Goal: Task Accomplishment & Management: Manage account settings

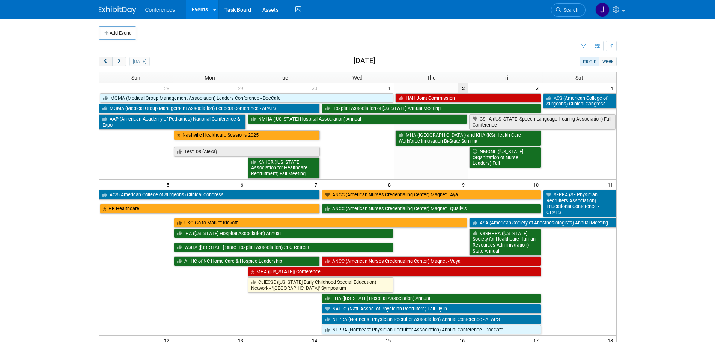
click at [106, 62] on span "prev" at bounding box center [106, 61] width 6 height 5
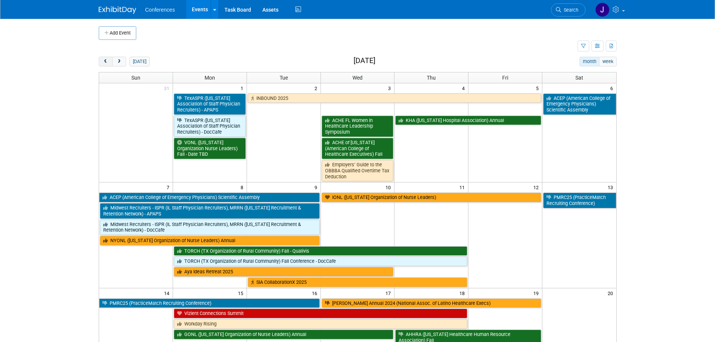
click at [106, 62] on span "prev" at bounding box center [106, 61] width 6 height 5
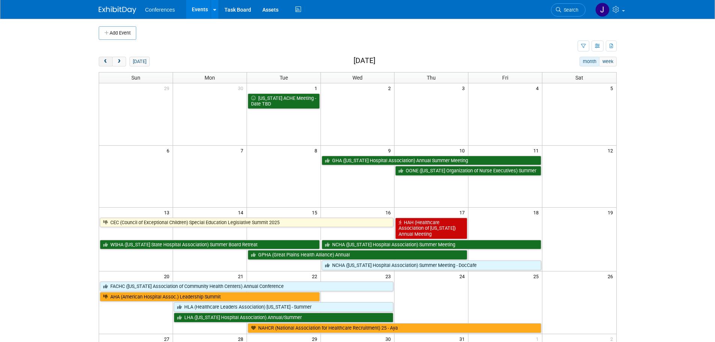
click at [106, 62] on span "prev" at bounding box center [106, 61] width 6 height 5
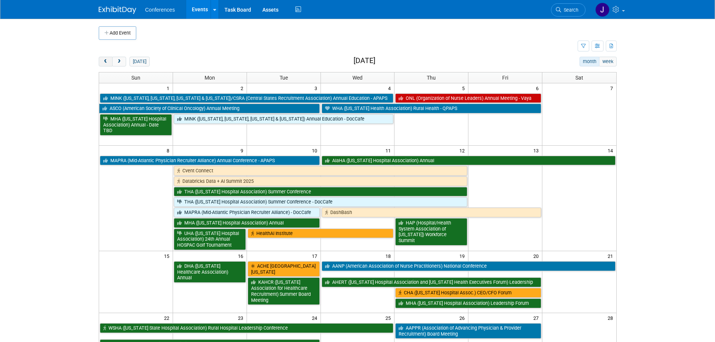
click at [106, 62] on span "prev" at bounding box center [106, 61] width 6 height 5
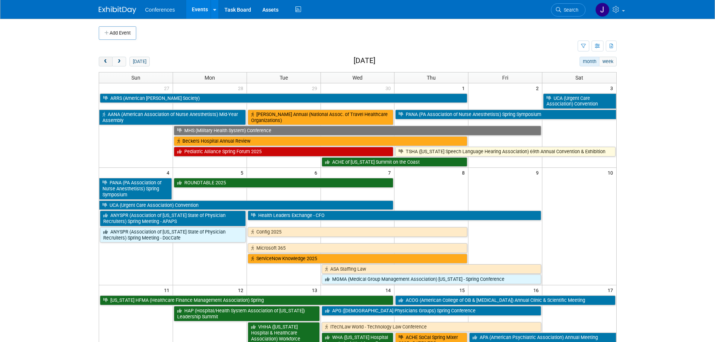
click at [106, 62] on span "prev" at bounding box center [106, 61] width 6 height 5
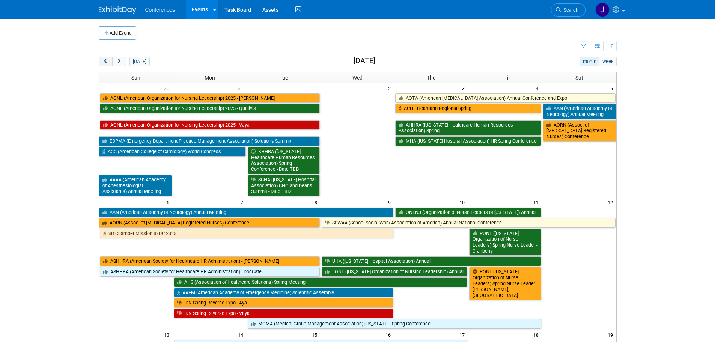
click at [106, 62] on span "prev" at bounding box center [106, 61] width 6 height 5
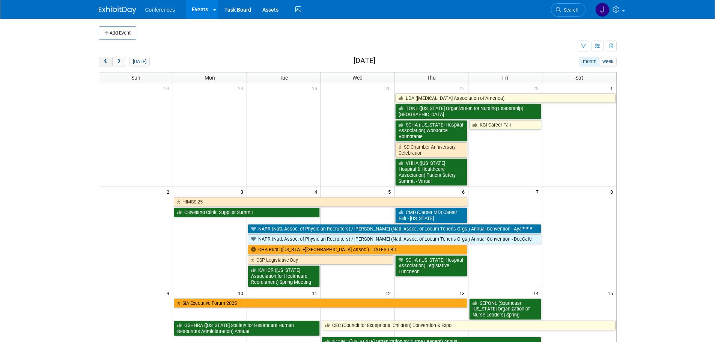
click at [106, 62] on span "prev" at bounding box center [106, 61] width 6 height 5
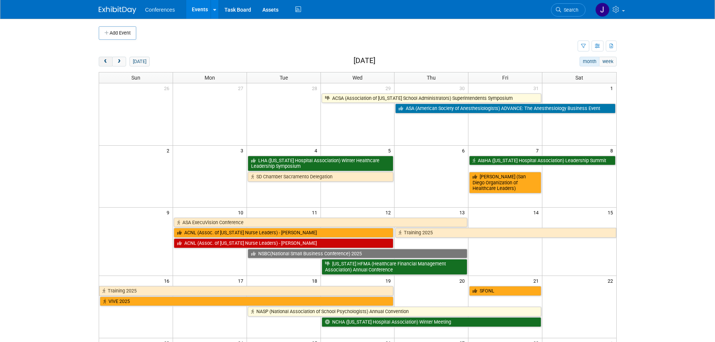
click at [106, 62] on span "prev" at bounding box center [106, 61] width 6 height 5
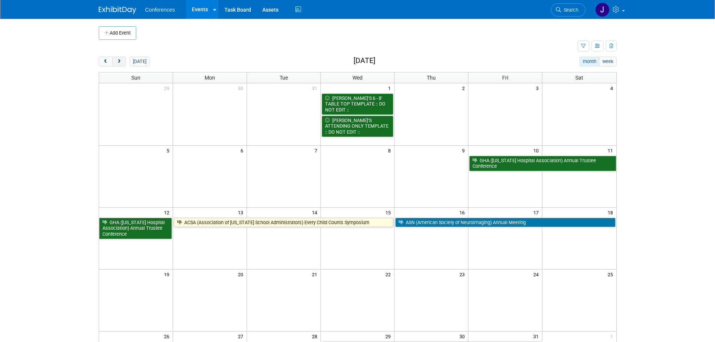
click at [121, 64] on span "next" at bounding box center [119, 61] width 6 height 5
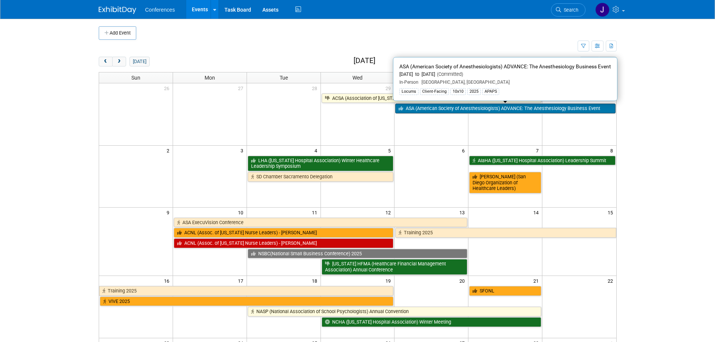
click at [426, 108] on link "ASA (American Society of Anesthesiologists) ADVANCE: The Anesthesiology Busines…" at bounding box center [505, 109] width 220 height 10
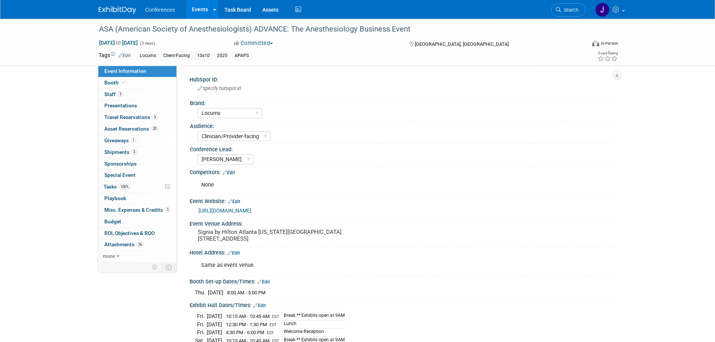
select select "Locums"
select select "Clinician/Provider-facing"
select select "Mel"
click at [114, 115] on span "Travel Reservations 3" at bounding box center [130, 117] width 53 height 6
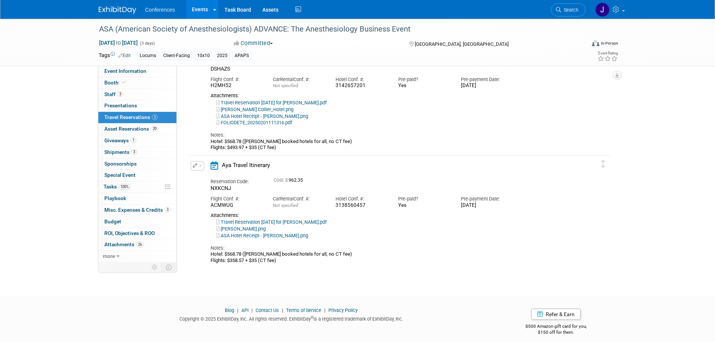
scroll to position [193, 0]
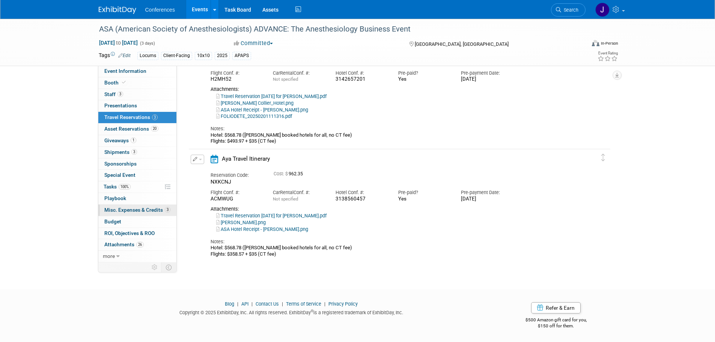
click at [113, 211] on span "Misc. Expenses & Credits 3" at bounding box center [137, 210] width 66 height 6
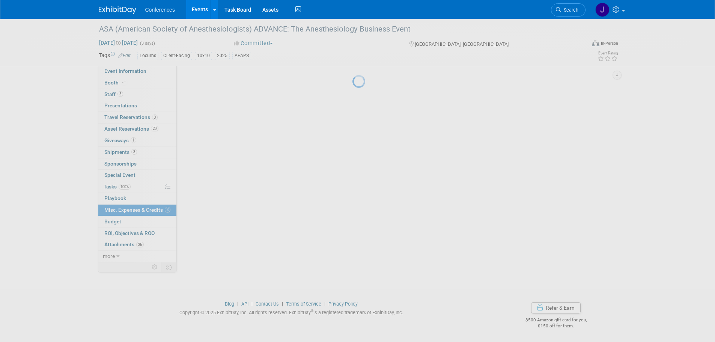
scroll to position [0, 0]
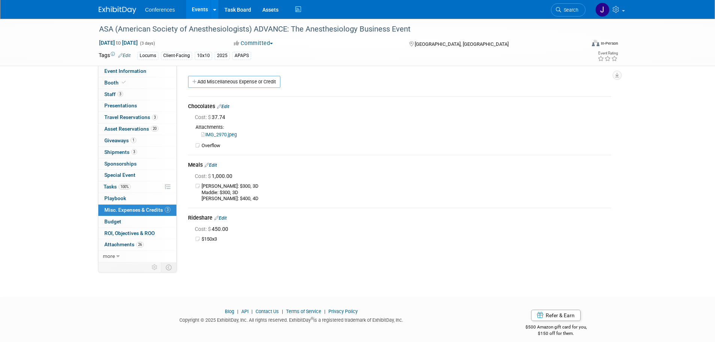
click at [224, 217] on link "Edit" at bounding box center [220, 217] width 12 height 5
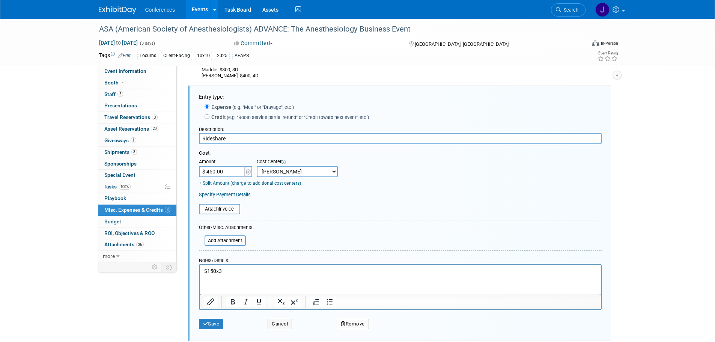
click at [216, 176] on input "$ 450.00" at bounding box center [222, 171] width 47 height 11
drag, startPoint x: 223, startPoint y: 173, endPoint x: 163, endPoint y: 170, distance: 60.5
click at [163, 170] on div "Event Information Event Info Booth Booth 3 Staff 3 Staff 0 Presentations 0 Pres…" at bounding box center [357, 119] width 529 height 446
type input "$ 254.46"
drag, startPoint x: 232, startPoint y: 270, endPoint x: 163, endPoint y: 265, distance: 68.9
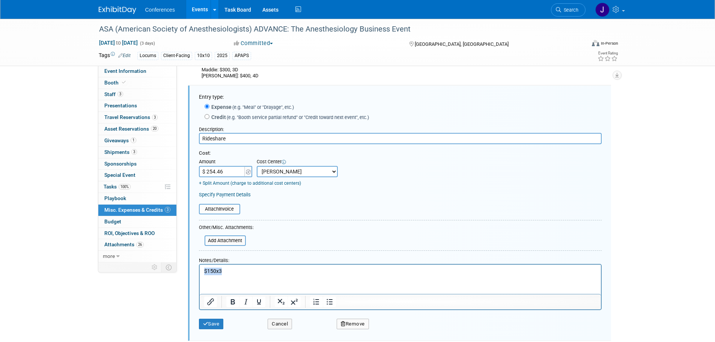
click at [199, 265] on html "$150x3" at bounding box center [399, 270] width 401 height 11
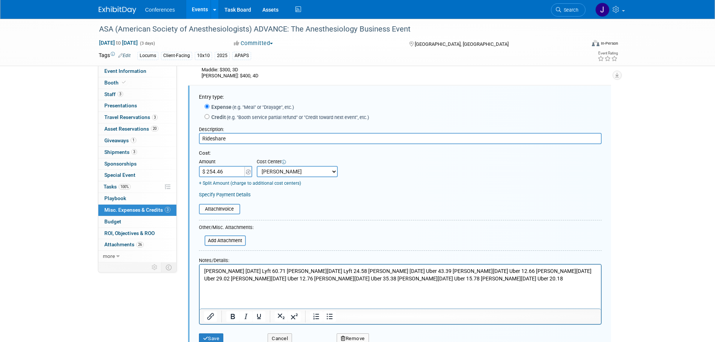
drag, startPoint x: 351, startPoint y: 292, endPoint x: 206, endPoint y: 278, distance: 146.3
click at [206, 278] on html "Cummings, Madeline Jan 30, 2025 Lyft 60.71 Cummings, Madeline Jan 30, 2025 Lyft…" at bounding box center [399, 274] width 401 height 18
drag, startPoint x: 348, startPoint y: 288, endPoint x: 159, endPoint y: 270, distance: 190.0
click at [199, 270] on html "Cummings, Madeline Jan 30, 2025 Lyft 60.71 Cummings, Madeline Jan 30, 2025 Lyft…" at bounding box center [399, 274] width 401 height 18
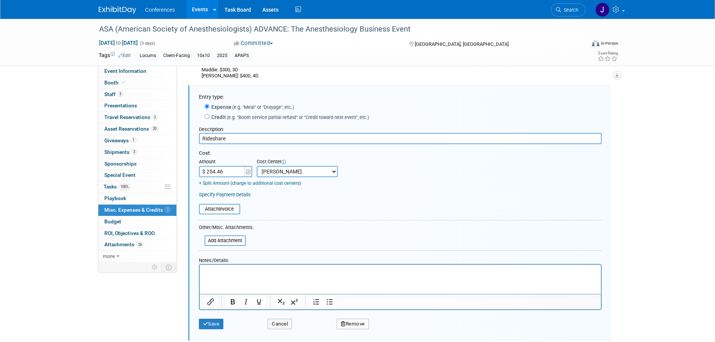
click at [224, 275] on html at bounding box center [399, 270] width 401 height 11
drag, startPoint x: 224, startPoint y: 277, endPoint x: 217, endPoint y: 273, distance: 7.9
click at [217, 273] on p "Rich Text Area. Press ALT-0 for help." at bounding box center [400, 272] width 393 height 8
click at [260, 273] on p "Rich Text Area. Press ALT-0 for help." at bounding box center [400, 272] width 393 height 8
drag, startPoint x: 260, startPoint y: 273, endPoint x: 213, endPoint y: 279, distance: 47.7
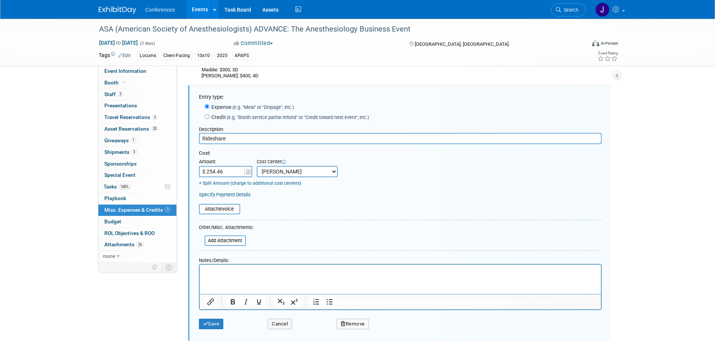
click at [213, 275] on html at bounding box center [399, 270] width 401 height 11
click at [217, 245] on input "file" at bounding box center [200, 240] width 89 height 9
click at [271, 272] on p "Rich Text Area. Press ALT-0 for help." at bounding box center [400, 272] width 393 height 8
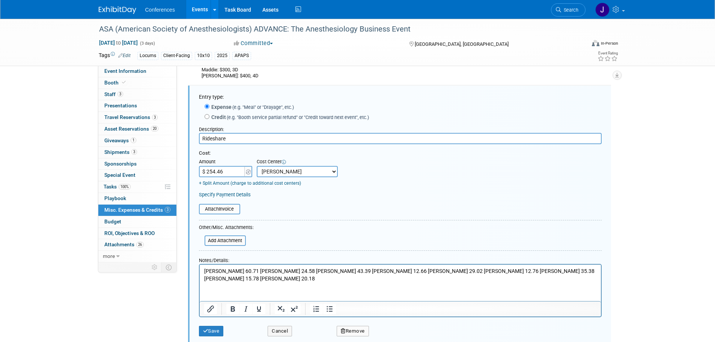
click at [272, 270] on p "Cummings, Madeline 60.71 Cummings, Madeline 24.58 Liwanag, Melinda 43.39 Liwana…" at bounding box center [400, 275] width 393 height 15
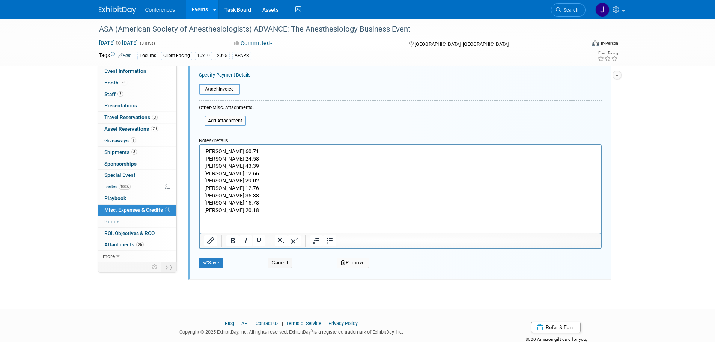
scroll to position [243, 0]
click at [218, 266] on button "Save" at bounding box center [211, 262] width 25 height 11
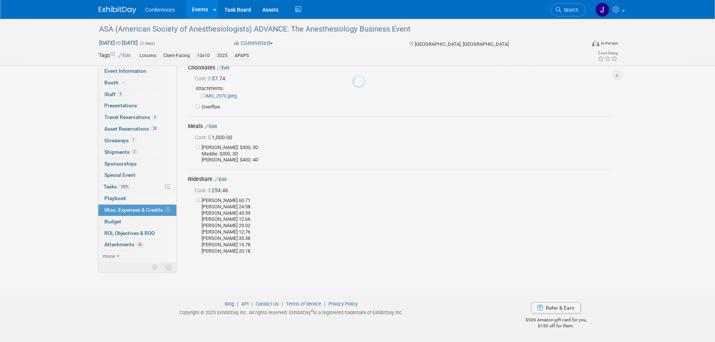
scroll to position [39, 0]
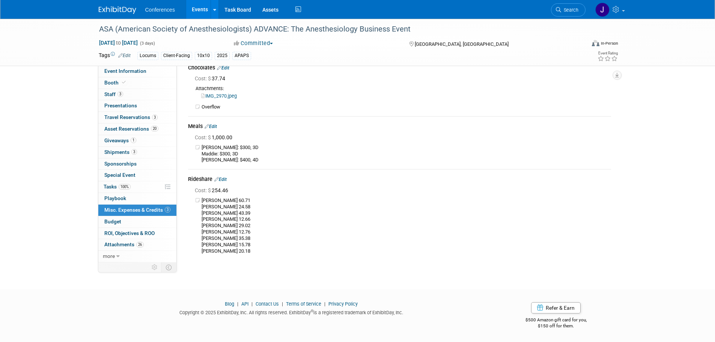
click at [224, 180] on link "Edit" at bounding box center [220, 179] width 12 height 5
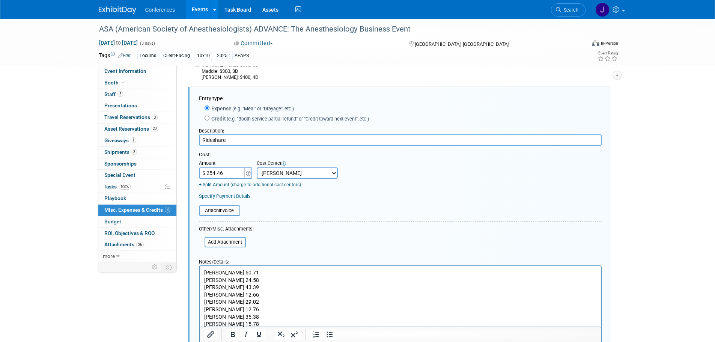
scroll to position [123, 0]
type input "$ 298.89"
click at [330, 292] on p "Cummings, Madeline 60.71 Cummings, Madeline 24.58 Liwanag, Melinda 43.39 Liwana…" at bounding box center [400, 301] width 393 height 66
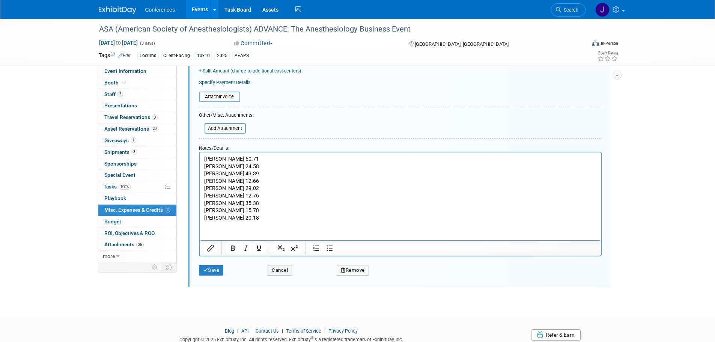
scroll to position [235, 0]
click at [220, 221] on html "Cummings, Madeline 60.71 Cummings, Madeline 24.58 Liwanag, Melinda 43.39 Liwana…" at bounding box center [399, 186] width 401 height 69
click at [289, 217] on p "Cummings, Madeline 60.71 Cummings, Madeline 24.58 Liwanag, Melinda 43.39 Liwana…" at bounding box center [400, 188] width 393 height 66
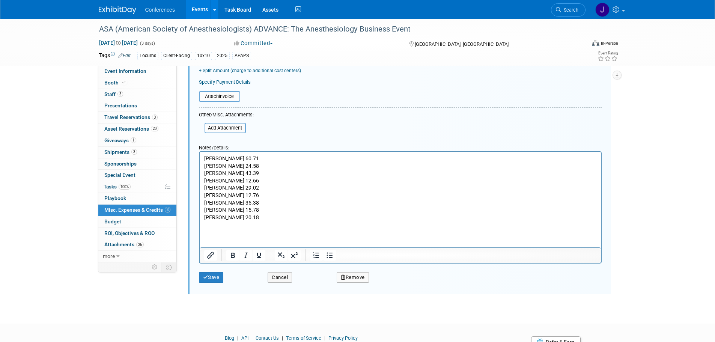
drag, startPoint x: 264, startPoint y: 220, endPoint x: 265, endPoint y: 228, distance: 8.0
click at [264, 220] on p "Cummings, Madeline 60.71 Cummings, Madeline 24.58 Liwanag, Melinda 43.39 Liwana…" at bounding box center [400, 188] width 393 height 66
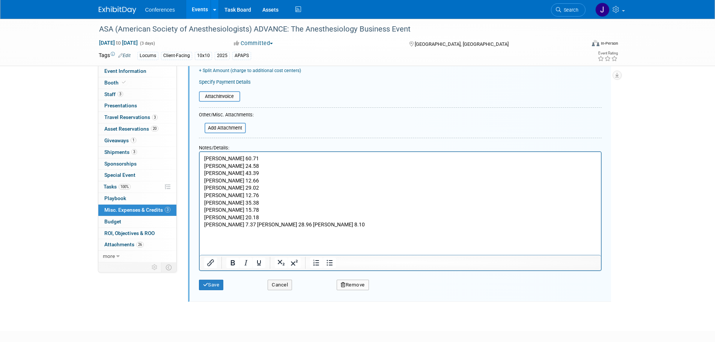
click at [258, 224] on p "Liwanag, Melinda 7.37 Liwanag, Melinda 28.96 Liwanag, Melinda 8.10" at bounding box center [400, 225] width 393 height 8
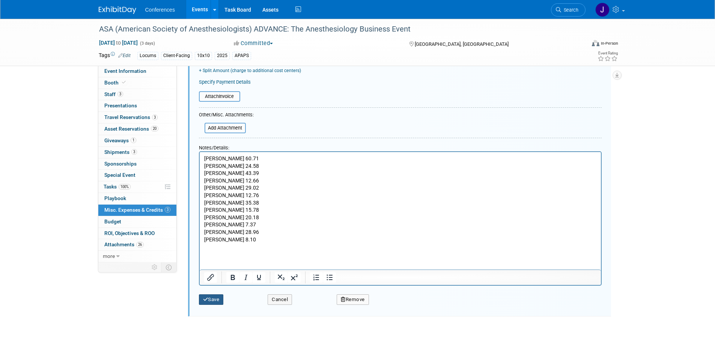
click at [206, 297] on button "Save" at bounding box center [211, 299] width 25 height 11
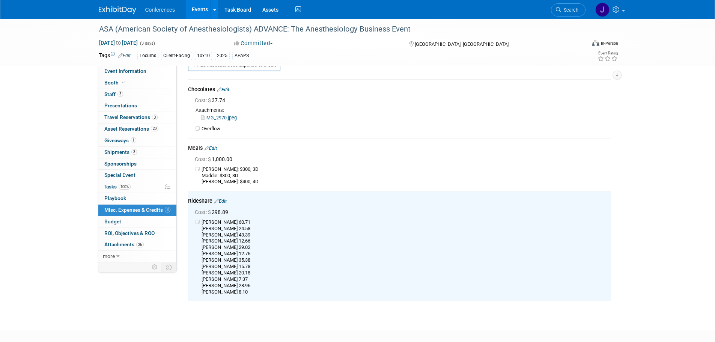
scroll to position [0, 0]
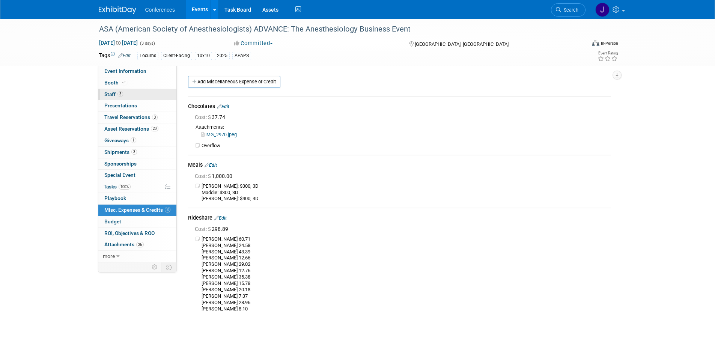
click at [129, 96] on link "3 Staff 3" at bounding box center [137, 94] width 78 height 11
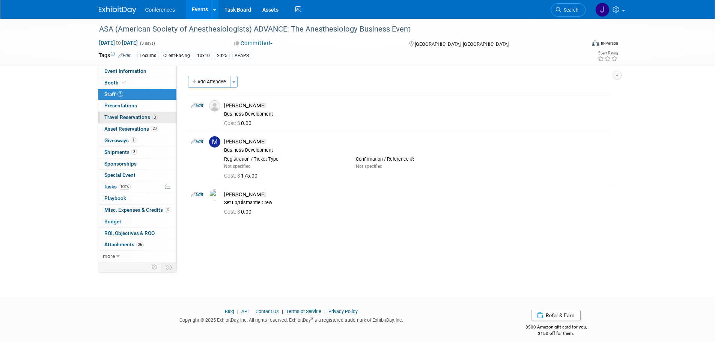
click at [127, 120] on span "Travel Reservations 3" at bounding box center [130, 117] width 53 height 6
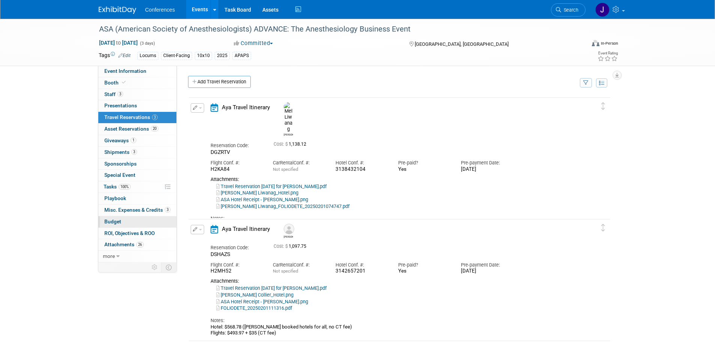
click at [113, 220] on span "Budget" at bounding box center [112, 221] width 17 height 6
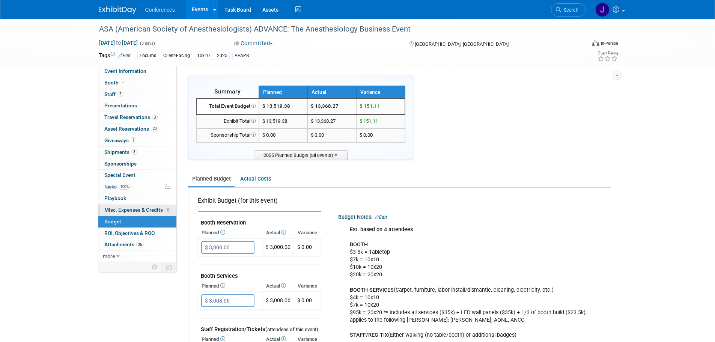
click at [111, 209] on span "Misc. Expenses & Credits 3" at bounding box center [137, 210] width 66 height 6
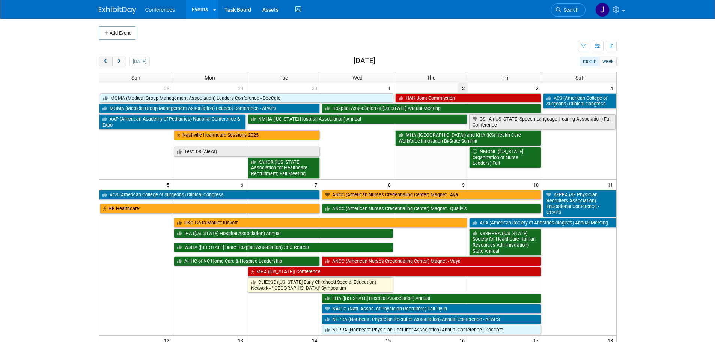
click at [105, 62] on span "prev" at bounding box center [106, 61] width 6 height 5
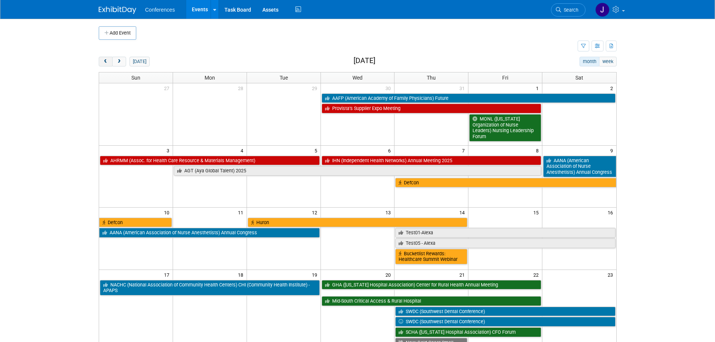
click at [105, 62] on span "prev" at bounding box center [106, 61] width 6 height 5
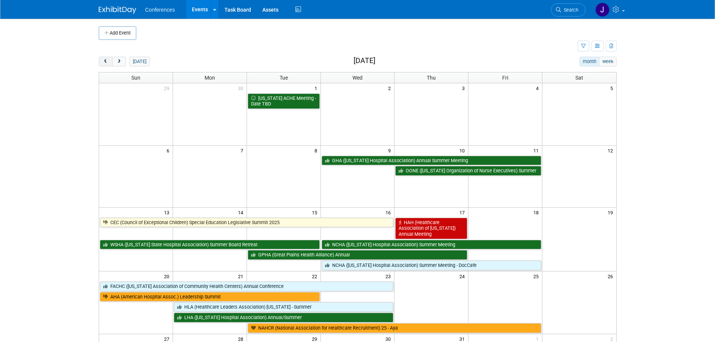
click at [105, 62] on span "prev" at bounding box center [106, 61] width 6 height 5
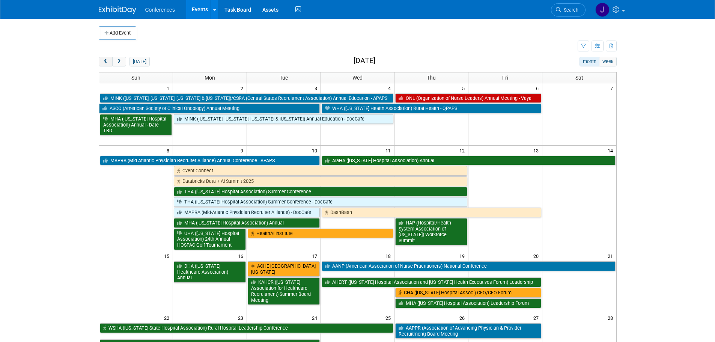
click at [105, 62] on span "prev" at bounding box center [106, 61] width 6 height 5
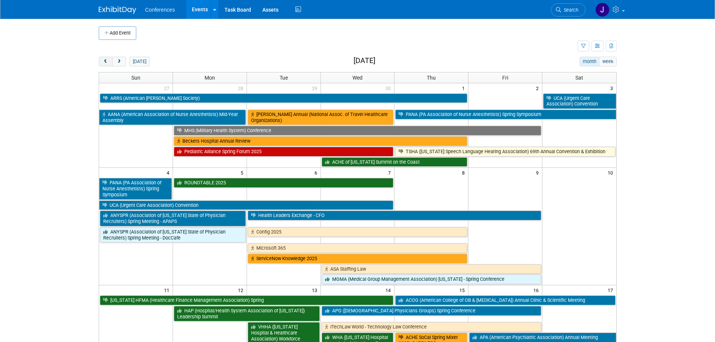
click at [105, 62] on span "prev" at bounding box center [106, 61] width 6 height 5
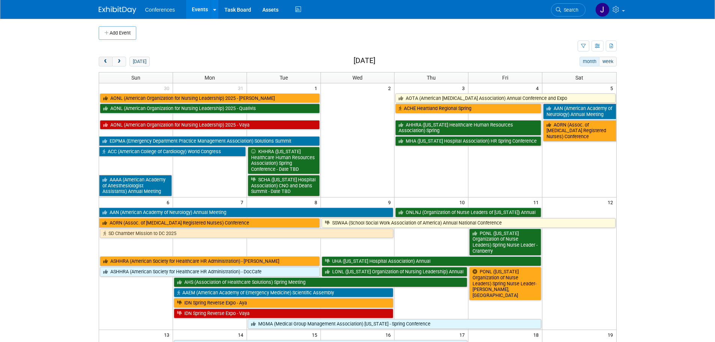
click at [105, 62] on span "prev" at bounding box center [106, 61] width 6 height 5
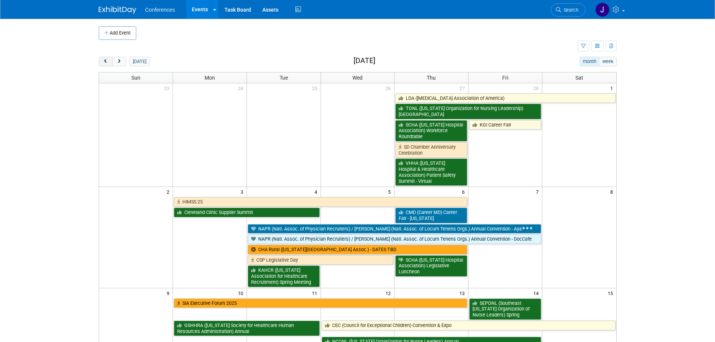
click at [105, 62] on span "prev" at bounding box center [106, 61] width 6 height 5
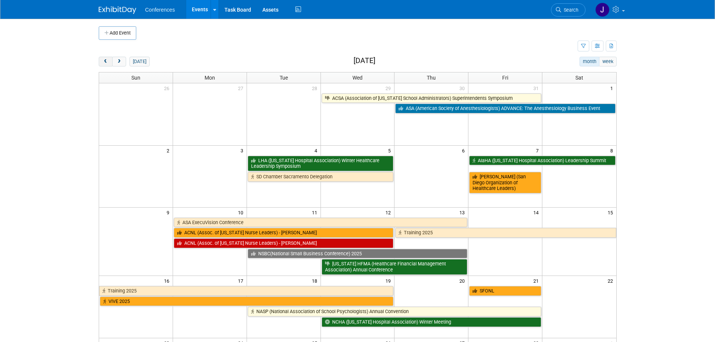
click at [105, 62] on span "prev" at bounding box center [106, 61] width 6 height 5
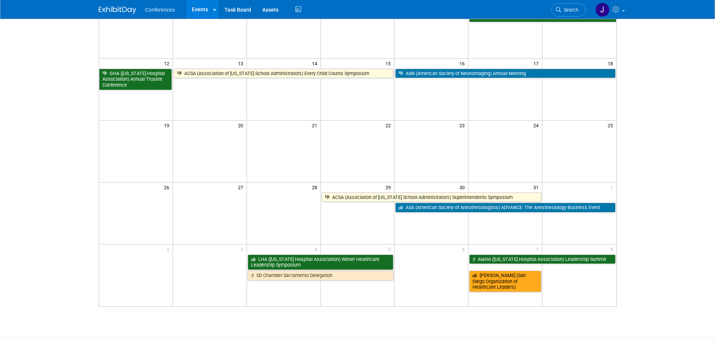
scroll to position [149, 0]
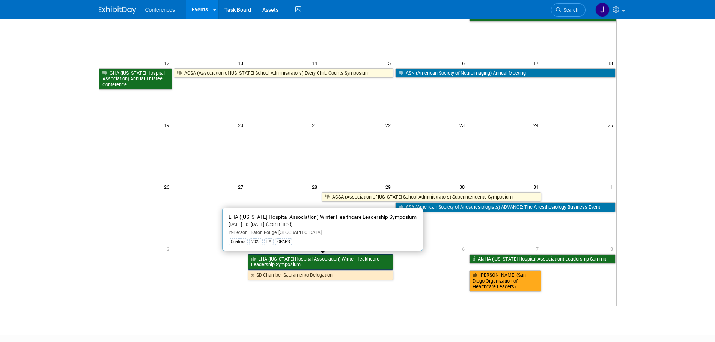
click at [364, 262] on link "LHA ([US_STATE] Hospital Association) Winter Healthcare Leadership Symposium" at bounding box center [321, 261] width 146 height 15
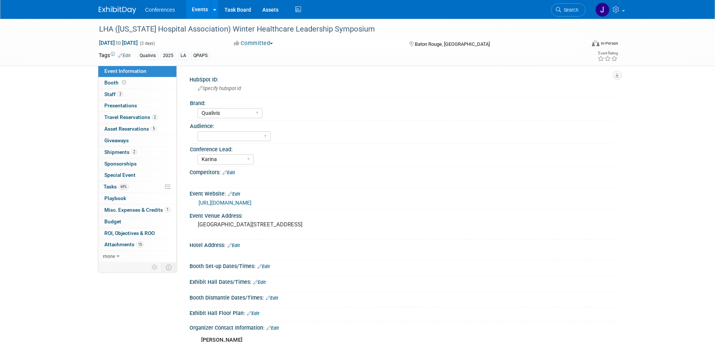
select select "Qualivis"
select select "Karina"
click at [114, 93] on span "Staff 2" at bounding box center [113, 94] width 19 height 6
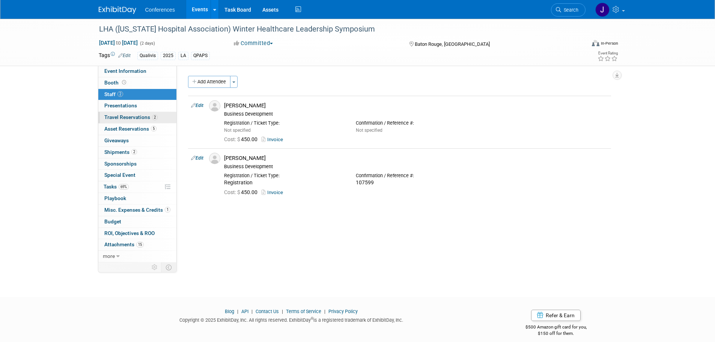
click at [117, 116] on span "Travel Reservations 2" at bounding box center [130, 117] width 53 height 6
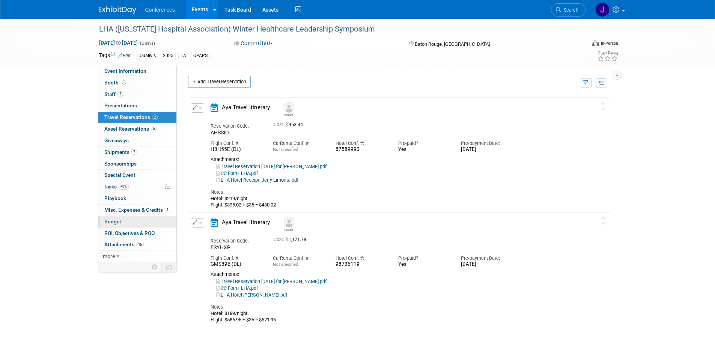
click at [118, 217] on link "Budget" at bounding box center [137, 221] width 78 height 11
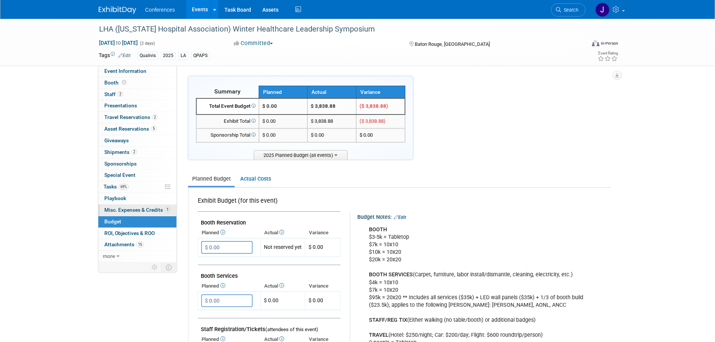
click at [111, 206] on link "1 Misc. Expenses & Credits 1" at bounding box center [137, 210] width 78 height 11
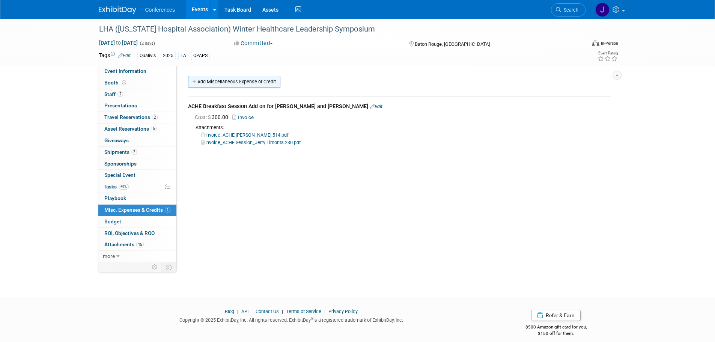
click at [209, 84] on link "Add Miscellaneous Expense or Credit" at bounding box center [234, 82] width 92 height 12
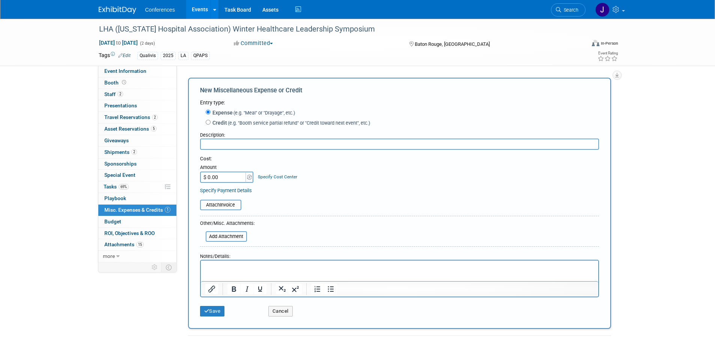
click at [219, 142] on input "text" at bounding box center [399, 144] width 399 height 11
type input "Meals"
type input "$ 256.70"
click at [285, 178] on link "Specify Cost Center" at bounding box center [277, 176] width 39 height 5
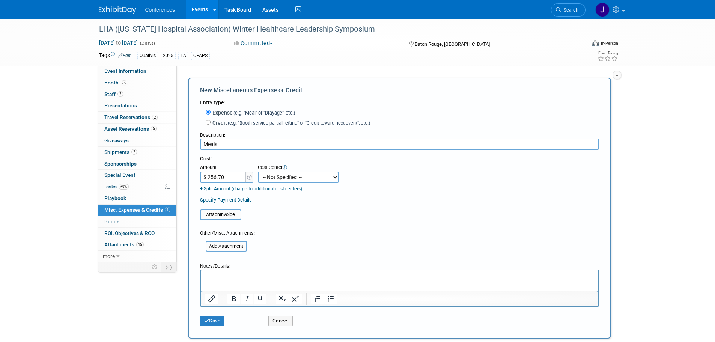
click at [285, 178] on select "-- Not Specified -- Aya Education Aya Healthcare Aya Locums Bespoke Corporate D…" at bounding box center [298, 177] width 81 height 11
select select "18965874"
click at [258, 172] on select "-- Not Specified -- Aya Education Aya Healthcare Aya Locums Bespoke Corporate D…" at bounding box center [298, 177] width 81 height 11
click at [294, 275] on p "Rich Text Area. Press ALT-0 for help." at bounding box center [399, 277] width 389 height 8
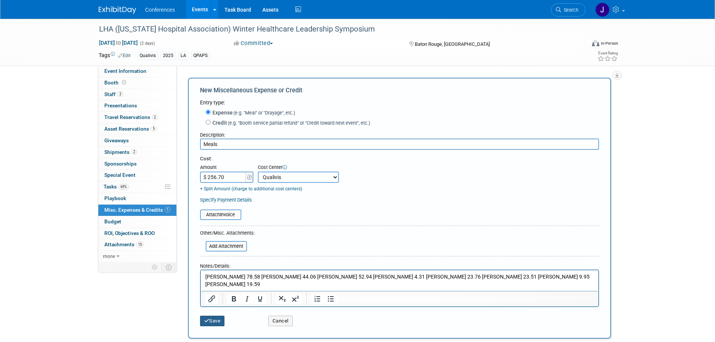
click at [217, 318] on button "Save" at bounding box center [212, 321] width 25 height 11
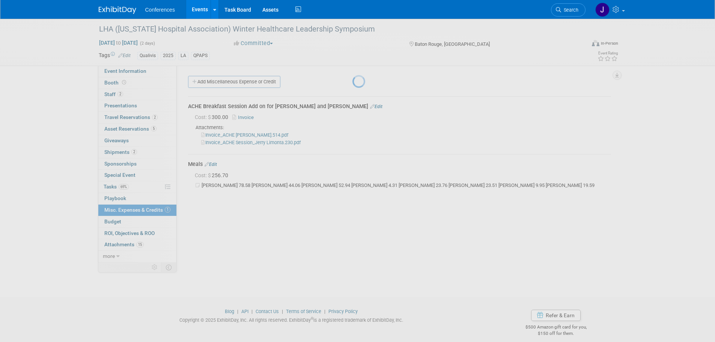
scroll to position [8, 0]
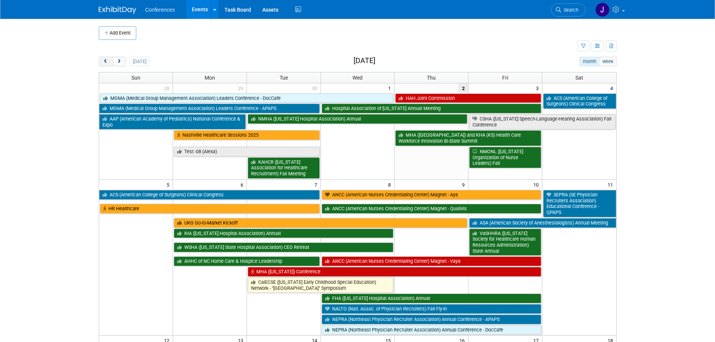
click at [107, 62] on span "prev" at bounding box center [106, 61] width 6 height 5
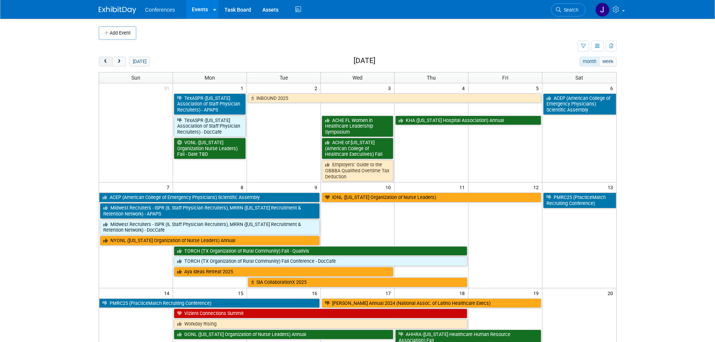
click at [107, 62] on span "prev" at bounding box center [106, 61] width 6 height 5
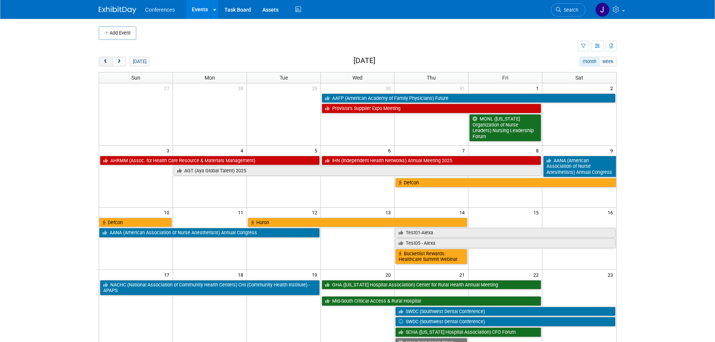
click at [107, 62] on span "prev" at bounding box center [106, 61] width 6 height 5
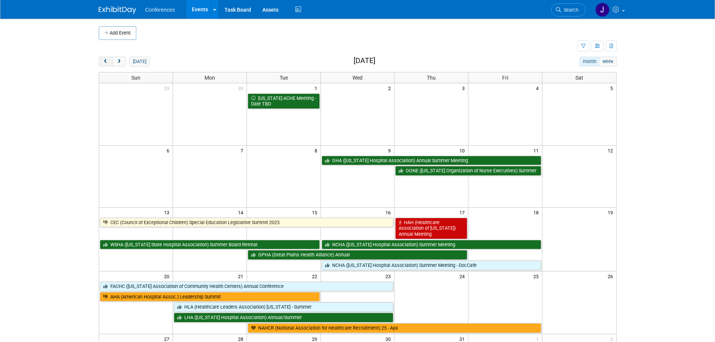
click at [107, 62] on span "prev" at bounding box center [106, 61] width 6 height 5
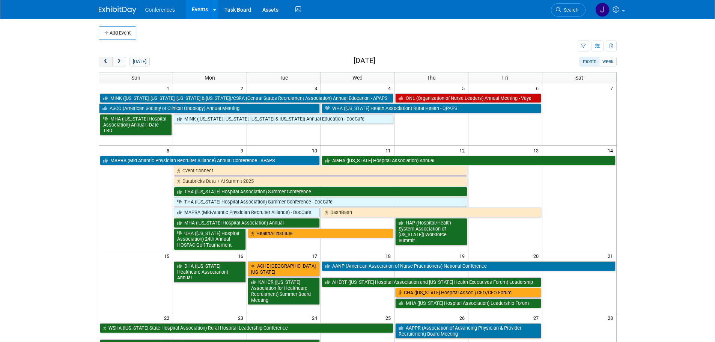
click at [107, 62] on span "prev" at bounding box center [106, 61] width 6 height 5
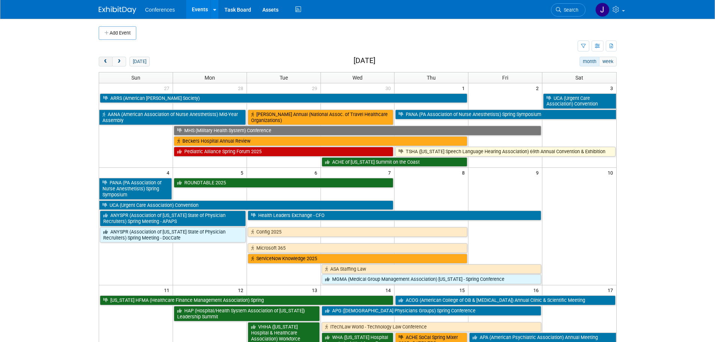
click at [107, 62] on span "prev" at bounding box center [106, 61] width 6 height 5
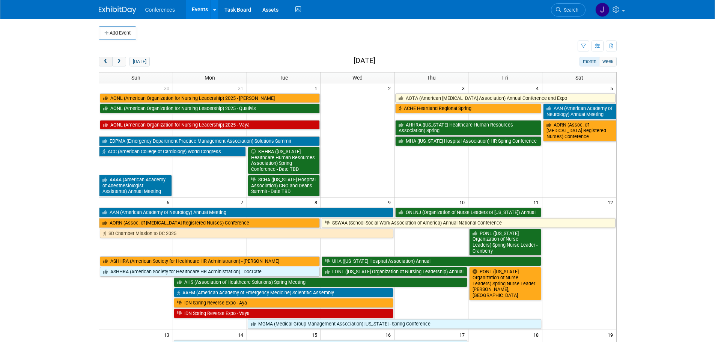
click at [107, 62] on span "prev" at bounding box center [106, 61] width 6 height 5
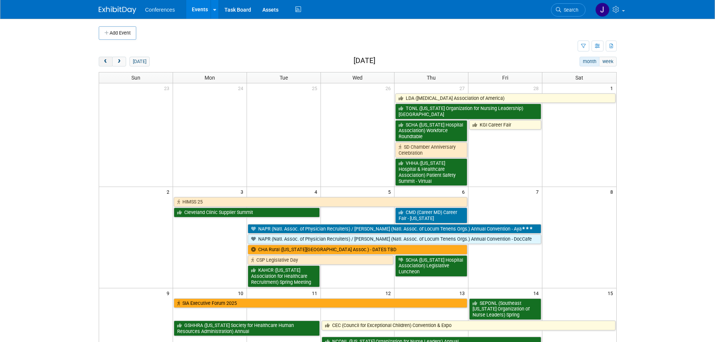
click at [107, 62] on span "prev" at bounding box center [106, 61] width 6 height 5
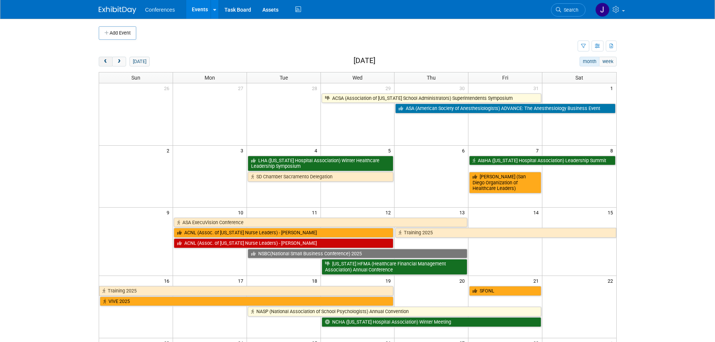
click at [103, 63] on span "prev" at bounding box center [106, 61] width 6 height 5
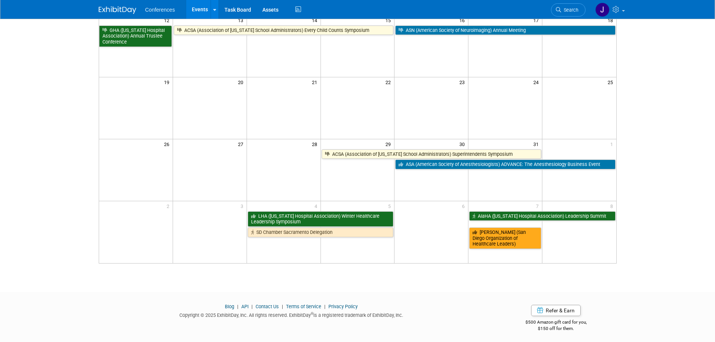
scroll to position [195, 0]
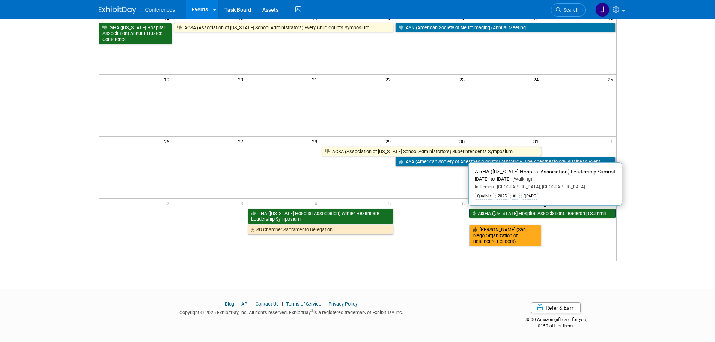
click at [482, 214] on link "AlaHA ([US_STATE] Hospital Association) Leadership Summit" at bounding box center [542, 214] width 146 height 10
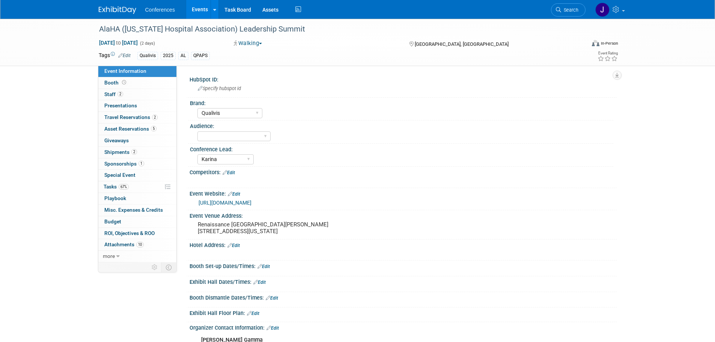
select select "Qualivis"
select select "Karina"
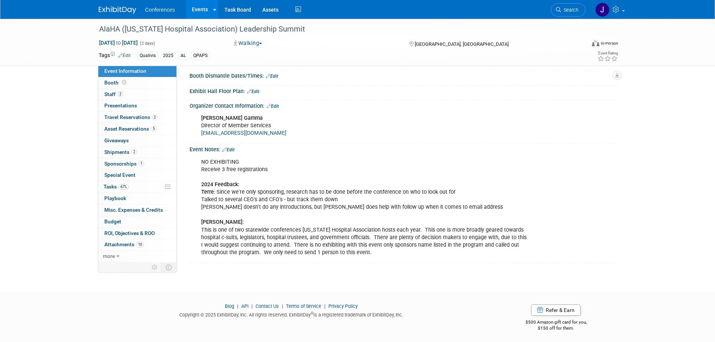
scroll to position [230, 0]
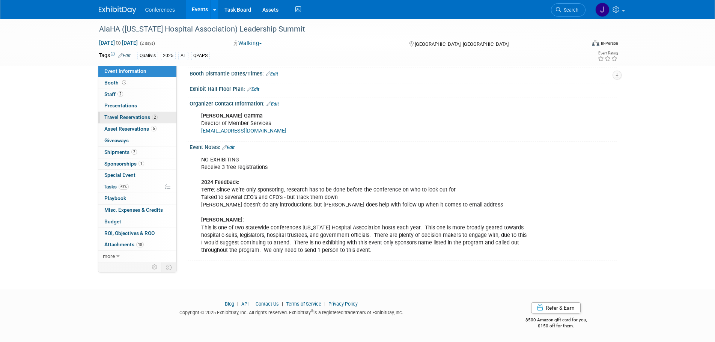
click at [114, 112] on link "2 Travel Reservations 2" at bounding box center [137, 117] width 78 height 11
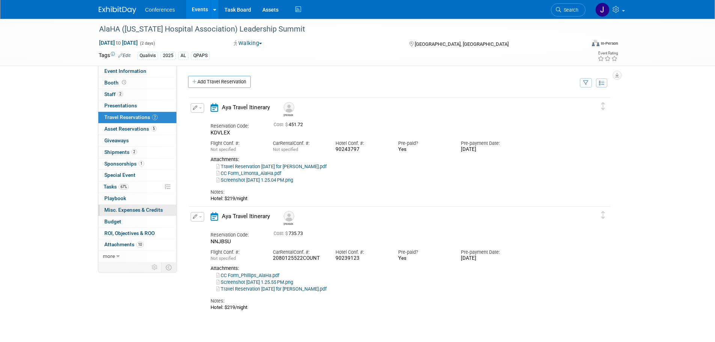
click at [105, 207] on span "Misc. Expenses & Credits 0" at bounding box center [133, 210] width 59 height 6
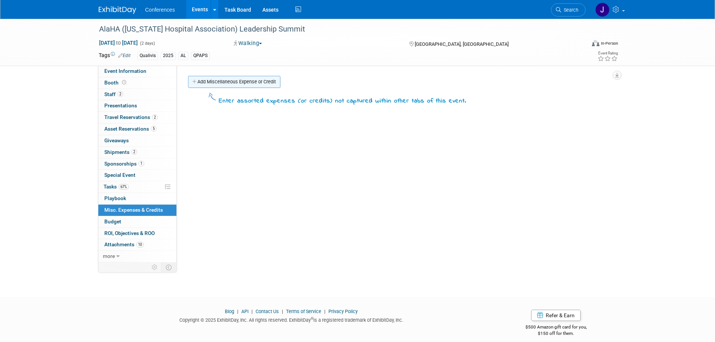
click at [223, 79] on link "Add Miscellaneous Expense or Credit" at bounding box center [234, 82] width 92 height 12
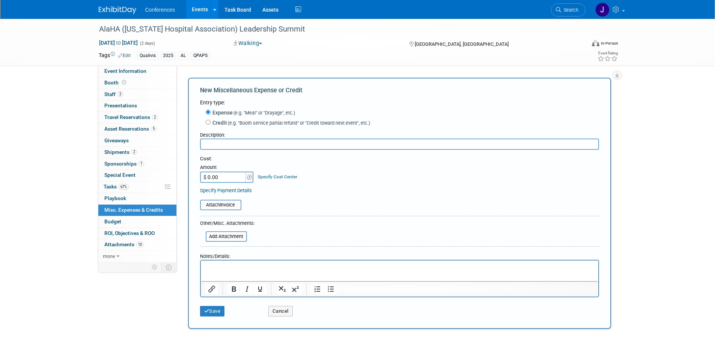
click at [225, 137] on div "Description:" at bounding box center [399, 133] width 399 height 10
click at [223, 143] on input "text" at bounding box center [399, 144] width 399 height 11
type input "Rental car fuel"
click at [224, 182] on input "$ 0.00" at bounding box center [223, 177] width 47 height 11
type input "$ 40.00"
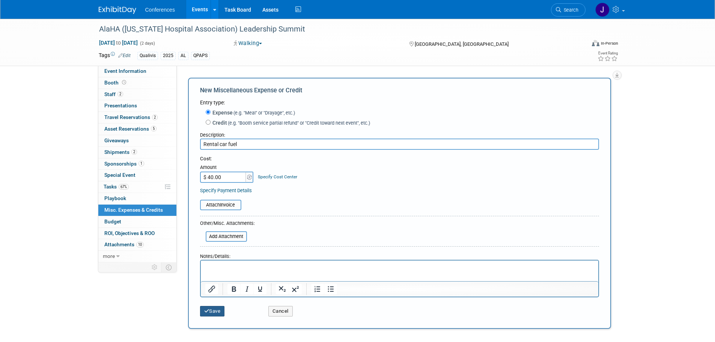
click at [211, 314] on button "Save" at bounding box center [212, 311] width 25 height 11
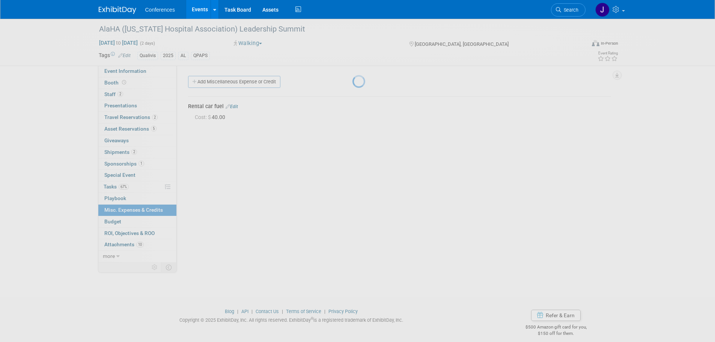
scroll to position [8, 0]
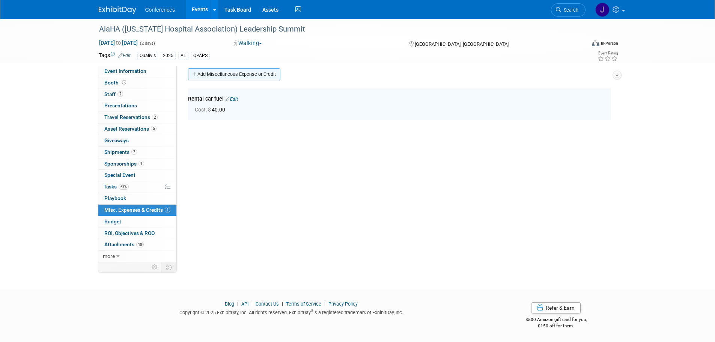
click at [234, 78] on link "Add Miscellaneous Expense or Credit" at bounding box center [234, 74] width 92 height 12
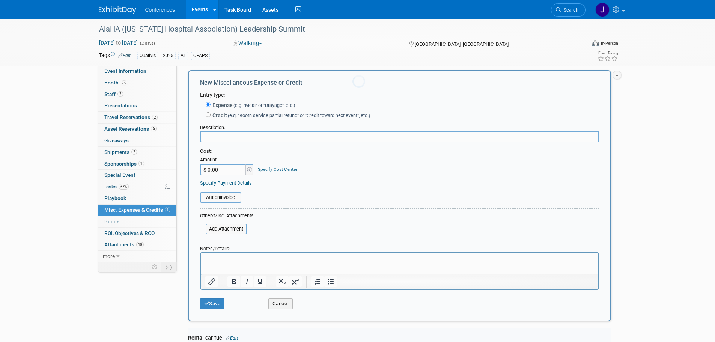
scroll to position [0, 0]
click at [292, 136] on input "text" at bounding box center [399, 136] width 399 height 11
type input "Meals"
click at [214, 171] on input "$ 0.00" at bounding box center [223, 169] width 47 height 11
type input "$ 17.64"
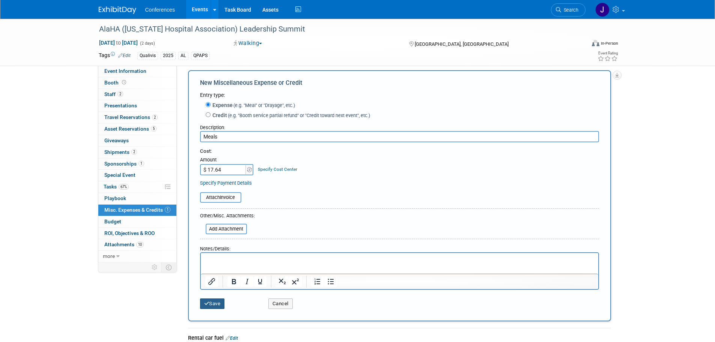
click at [225, 304] on button "Save" at bounding box center [212, 303] width 25 height 11
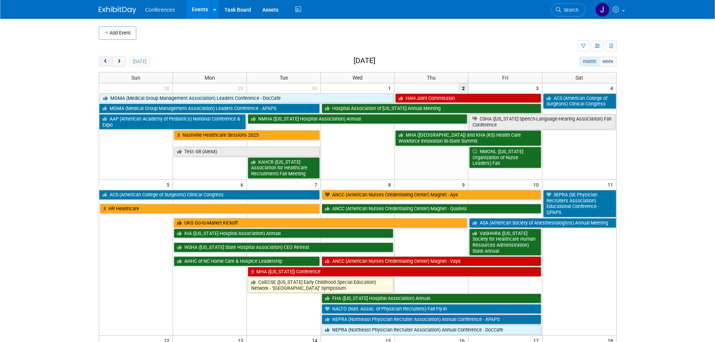
click at [106, 65] on button "prev" at bounding box center [106, 62] width 14 height 10
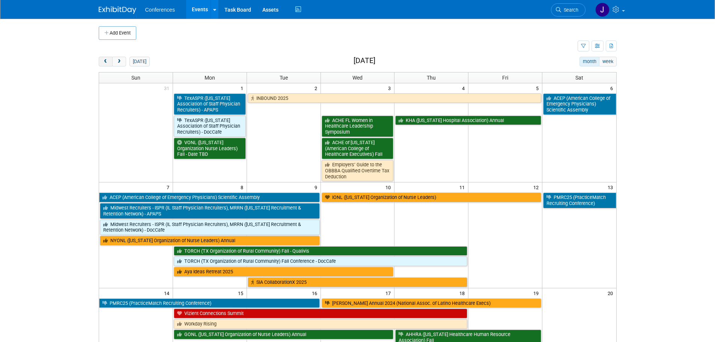
click at [106, 65] on button "prev" at bounding box center [106, 62] width 14 height 10
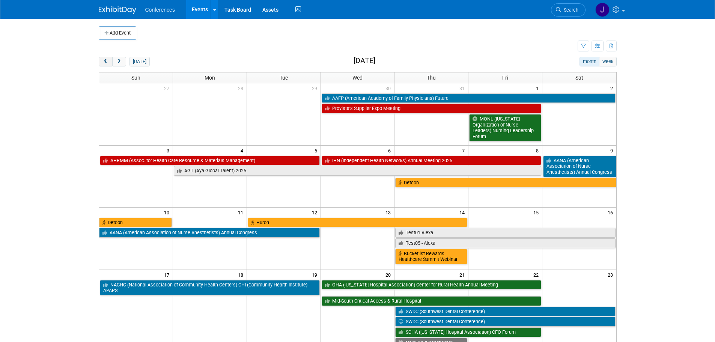
click at [106, 65] on button "prev" at bounding box center [106, 62] width 14 height 10
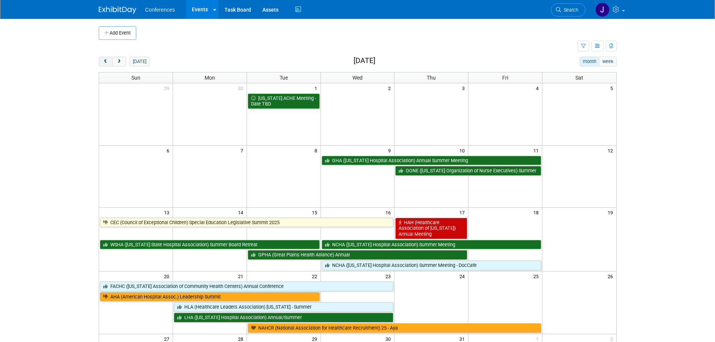
click at [106, 65] on button "prev" at bounding box center [106, 62] width 14 height 10
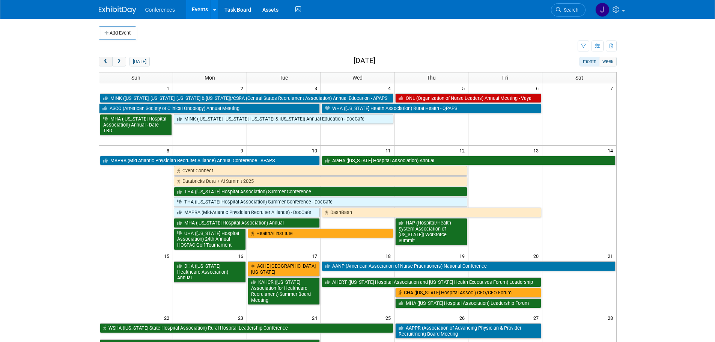
click at [106, 65] on button "prev" at bounding box center [106, 62] width 14 height 10
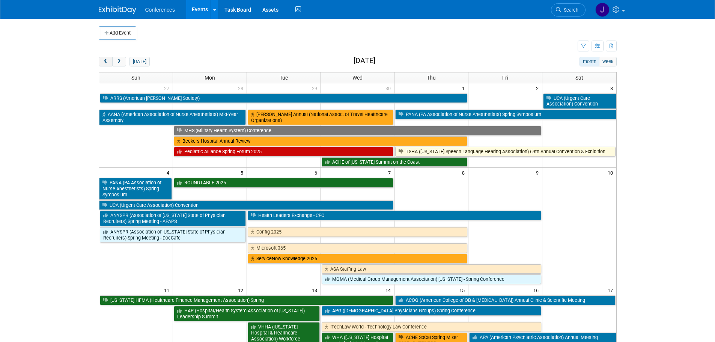
click at [106, 65] on button "prev" at bounding box center [106, 62] width 14 height 10
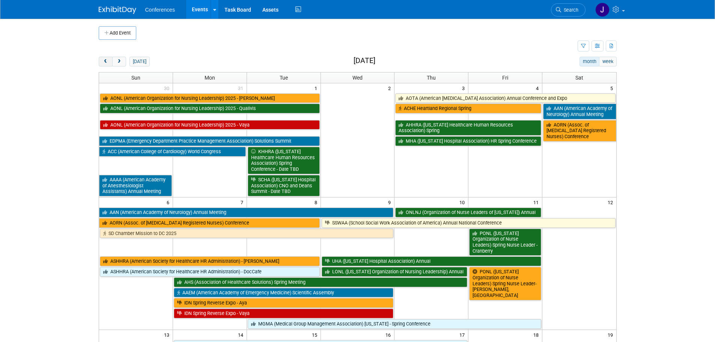
click at [106, 65] on button "prev" at bounding box center [106, 62] width 14 height 10
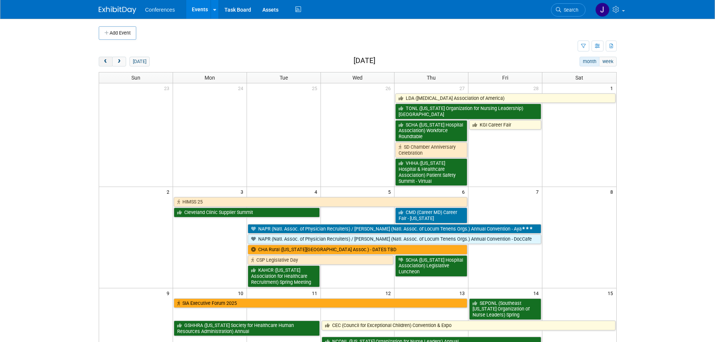
click at [106, 65] on button "prev" at bounding box center [106, 62] width 14 height 10
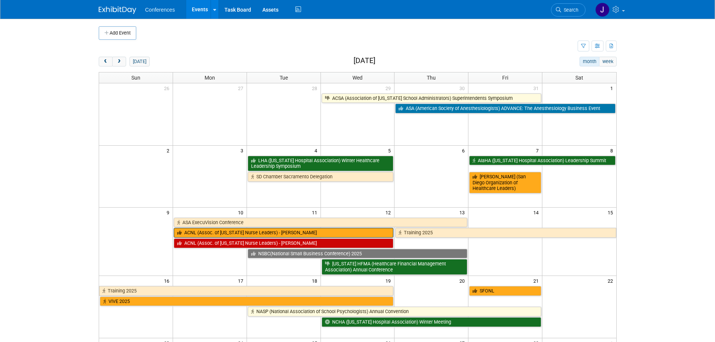
click at [269, 235] on link "ACNL (Assoc. of [US_STATE] Nurse Leaders) - [PERSON_NAME]" at bounding box center [284, 233] width 220 height 10
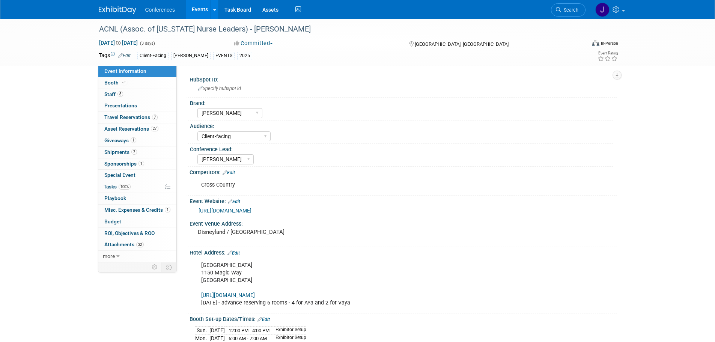
select select "[PERSON_NAME]"
select select "Client-facing"
select select "[PERSON_NAME]"
click at [111, 114] on link "7 Travel Reservations 7" at bounding box center [137, 117] width 78 height 11
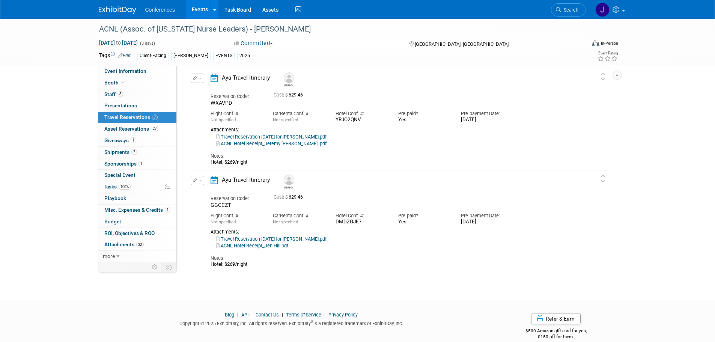
scroll to position [601, 0]
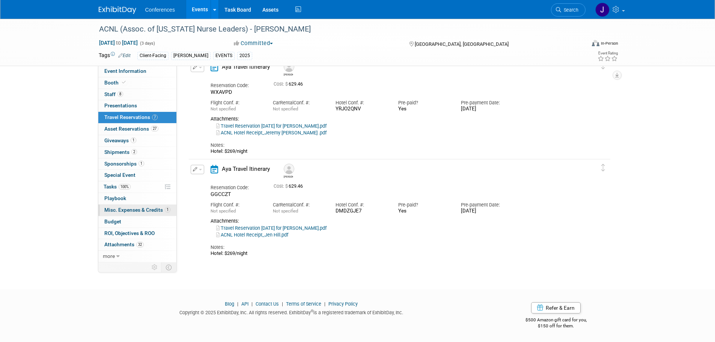
click at [119, 208] on span "Misc. Expenses & Credits 1" at bounding box center [137, 210] width 66 height 6
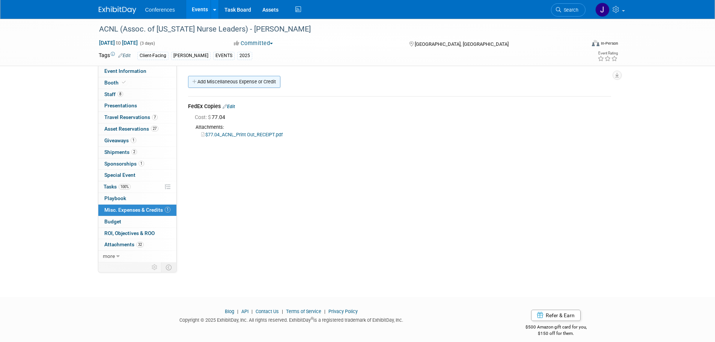
click at [202, 79] on link "Add Miscellaneous Expense or Credit" at bounding box center [234, 82] width 92 height 12
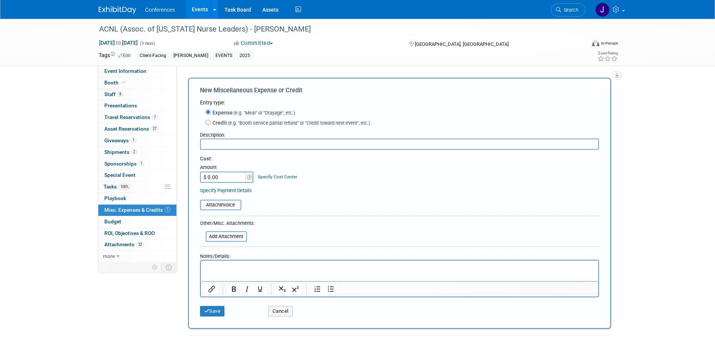
click at [230, 142] on input "text" at bounding box center [399, 144] width 399 height 11
type input "Meals"
type input "$ 195.99"
click at [233, 271] on html at bounding box center [399, 266] width 398 height 11
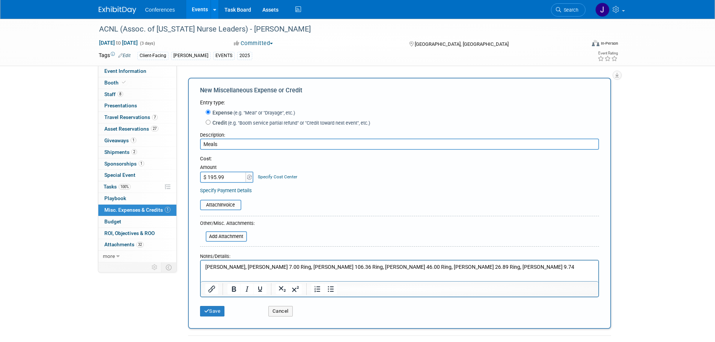
click at [281, 175] on link "Specify Cost Center" at bounding box center [277, 176] width 39 height 5
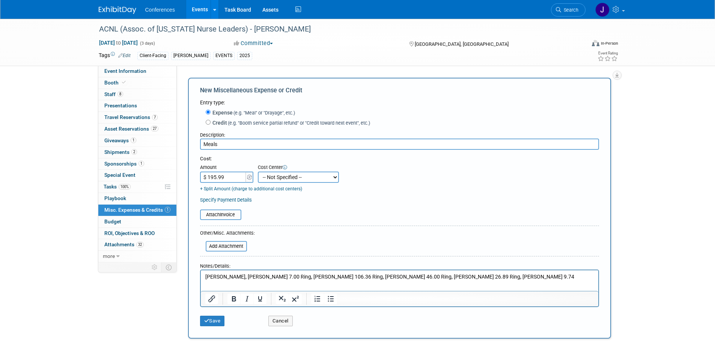
click at [285, 178] on select "-- Not Specified -- Aya Education Aya Healthcare Aya Locums Bespoke Corporate […" at bounding box center [298, 177] width 81 height 11
select select "18965872"
click at [258, 172] on select "-- Not Specified -- Aya Education Aya Healthcare Aya Locums Bespoke Corporate […" at bounding box center [298, 177] width 81 height 11
click at [211, 319] on button "Save" at bounding box center [212, 321] width 25 height 11
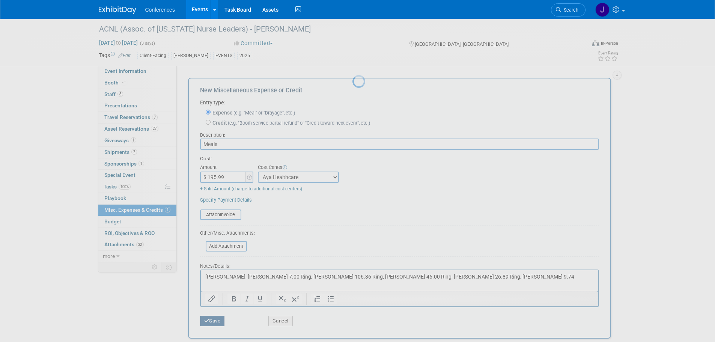
scroll to position [8, 0]
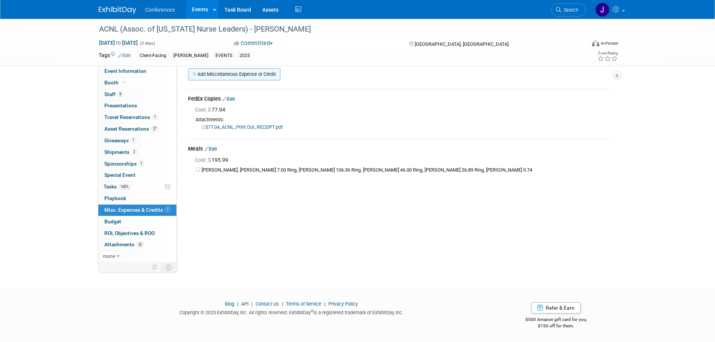
click at [241, 74] on link "Add Miscellaneous Expense or Credit" at bounding box center [234, 74] width 92 height 12
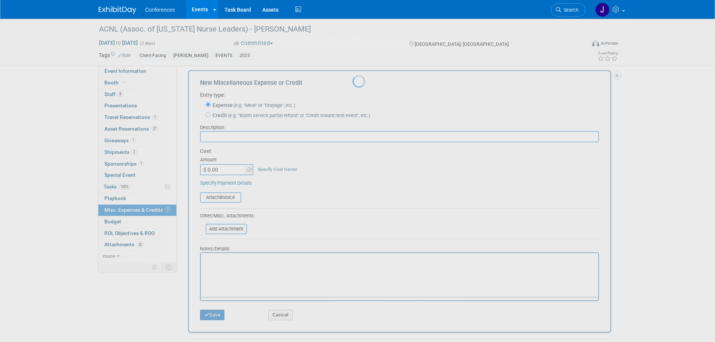
scroll to position [0, 0]
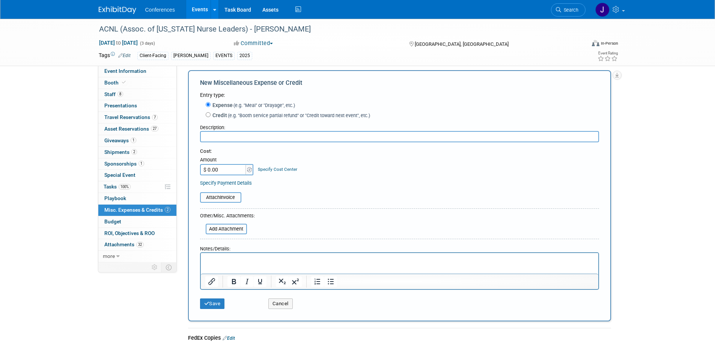
type input "a"
type input "Parking/Tolls/Mileage"
type input "$ 613.25"
click at [270, 172] on link "Specify Cost Center" at bounding box center [277, 169] width 39 height 5
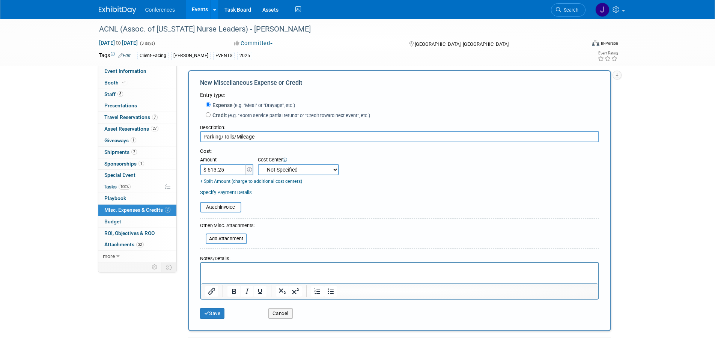
click at [270, 172] on select "-- Not Specified -- Aya Education Aya Healthcare Aya Locums Bespoke Corporate […" at bounding box center [298, 169] width 81 height 11
select select "18965872"
click at [258, 164] on select "-- Not Specified -- Aya Education Aya Healthcare Aya Locums Bespoke Corporate […" at bounding box center [298, 169] width 81 height 11
click at [248, 273] on html at bounding box center [399, 267] width 398 height 11
click at [236, 269] on p "Rich Text Area. Press ALT-0 for help." at bounding box center [399, 269] width 389 height 8
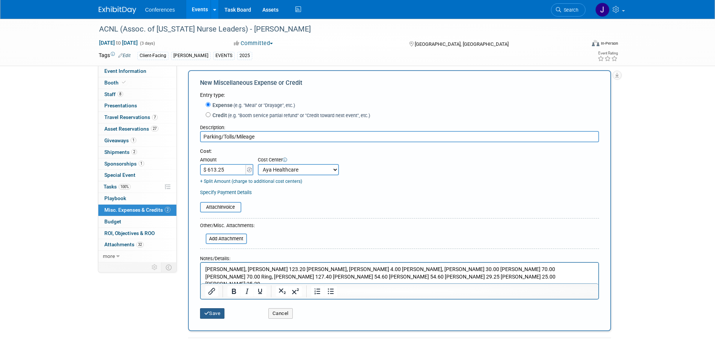
click at [212, 312] on button "Save" at bounding box center [212, 313] width 25 height 11
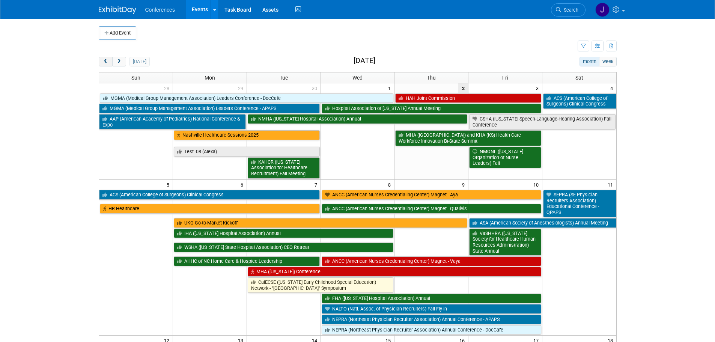
click at [110, 64] on button "prev" at bounding box center [106, 62] width 14 height 10
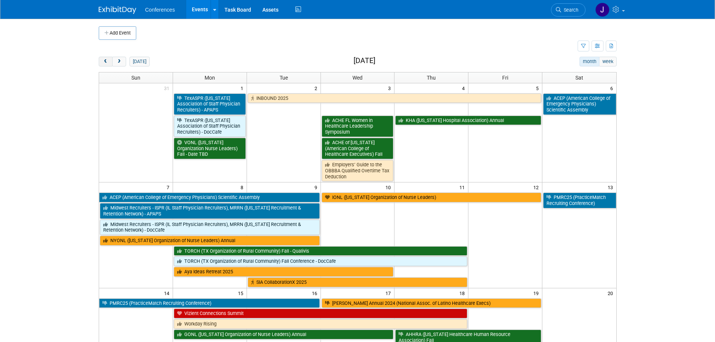
click at [109, 64] on button "prev" at bounding box center [106, 62] width 14 height 10
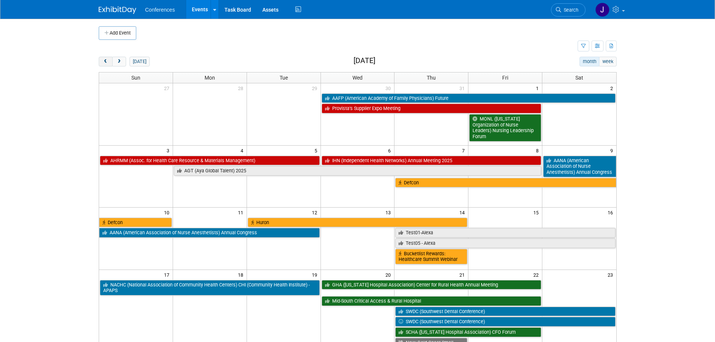
click at [109, 64] on button "prev" at bounding box center [106, 62] width 14 height 10
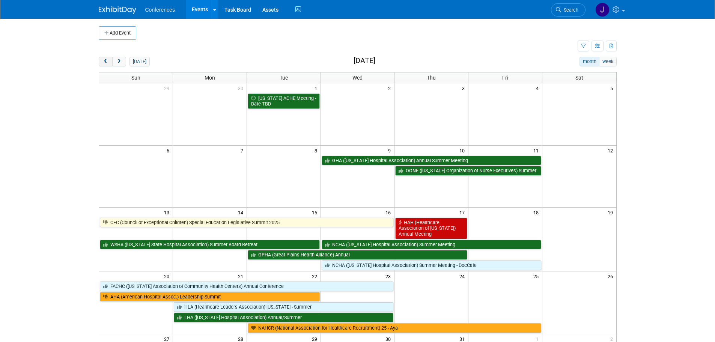
click at [109, 64] on button "prev" at bounding box center [106, 62] width 14 height 10
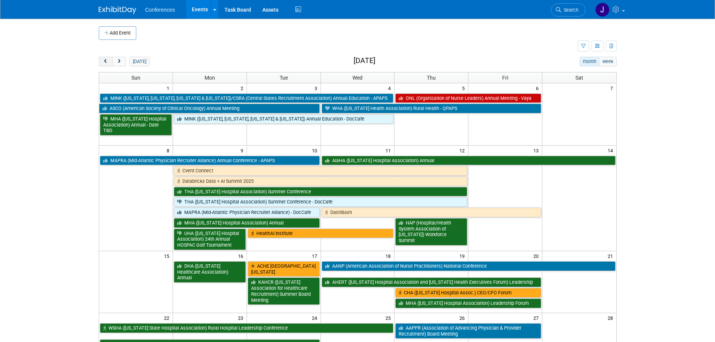
click at [109, 64] on button "prev" at bounding box center [106, 62] width 14 height 10
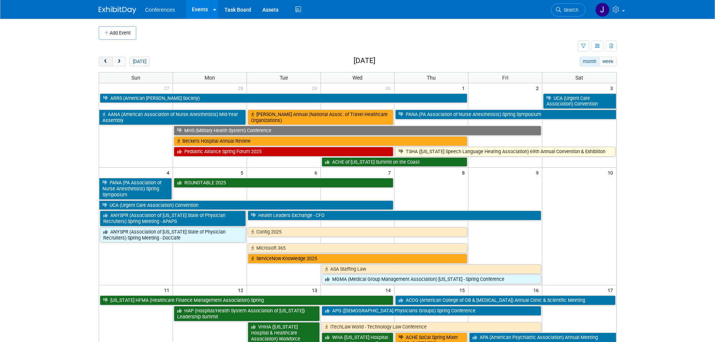
click at [109, 64] on button "prev" at bounding box center [106, 62] width 14 height 10
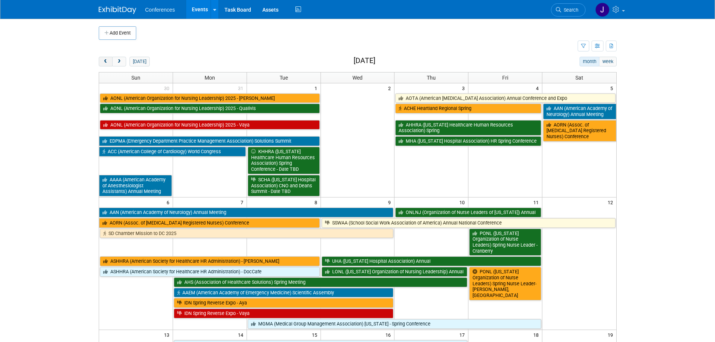
click at [109, 64] on button "prev" at bounding box center [106, 62] width 14 height 10
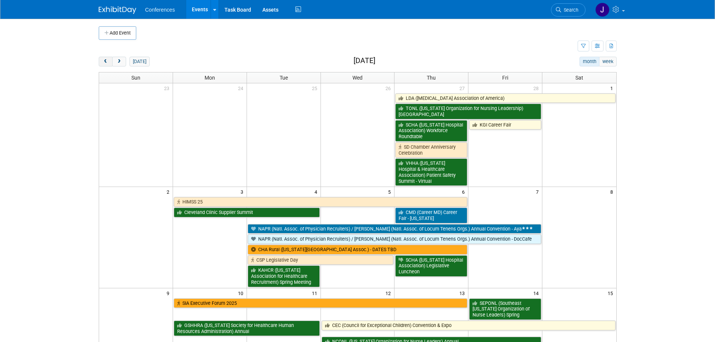
click at [109, 64] on button "prev" at bounding box center [106, 62] width 14 height 10
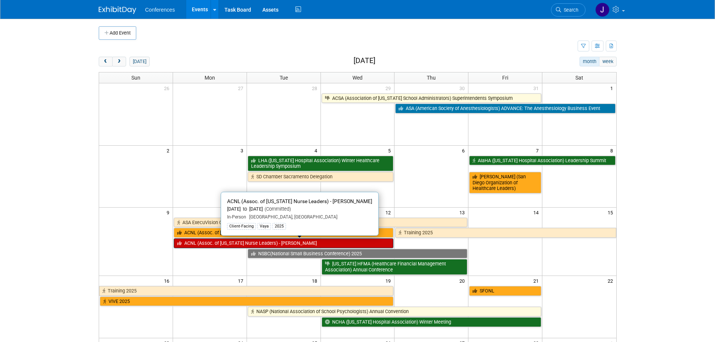
click at [225, 244] on link "ACNL (Assoc. of [US_STATE] Nurse Leaders) - [PERSON_NAME]" at bounding box center [284, 243] width 220 height 10
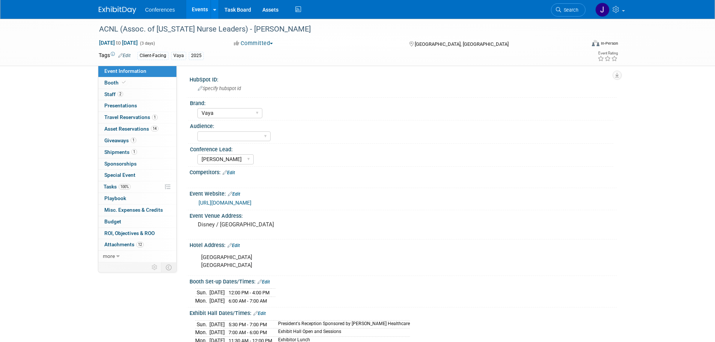
select select "Vaya"
select select "Marygrace"
click at [120, 223] on span "Budget" at bounding box center [112, 221] width 17 height 6
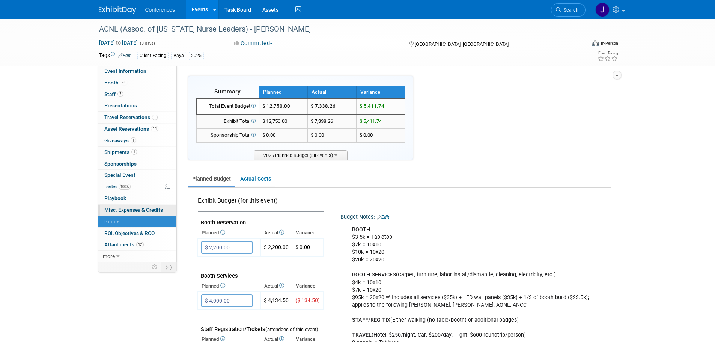
click at [120, 211] on span "Misc. Expenses & Credits 0" at bounding box center [133, 210] width 59 height 6
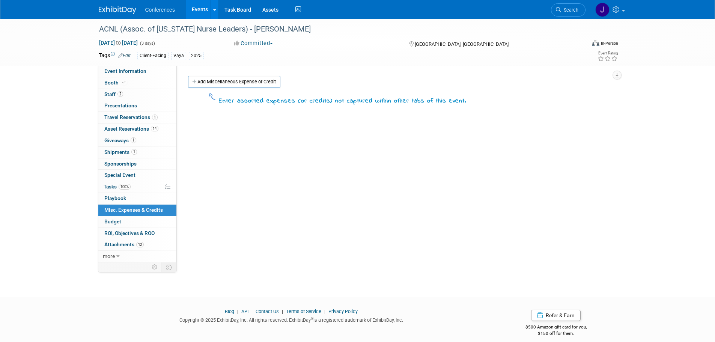
click at [211, 80] on link "Add Miscellaneous Expense or Credit" at bounding box center [234, 82] width 92 height 12
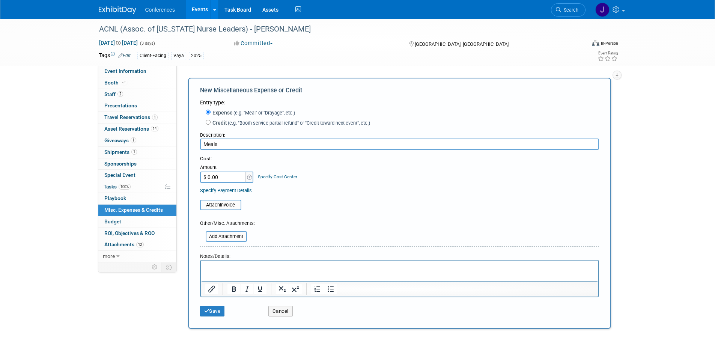
type input "Meals"
type input "$ 730.89"
click at [229, 268] on p "Rich Text Area. Press ALT-0 for help." at bounding box center [399, 268] width 389 height 8
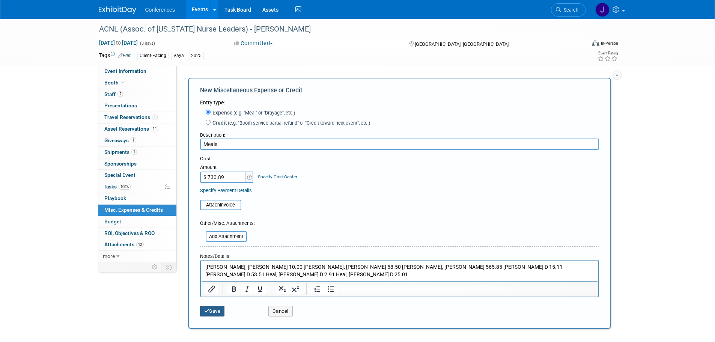
click at [214, 314] on button "Save" at bounding box center [212, 311] width 25 height 11
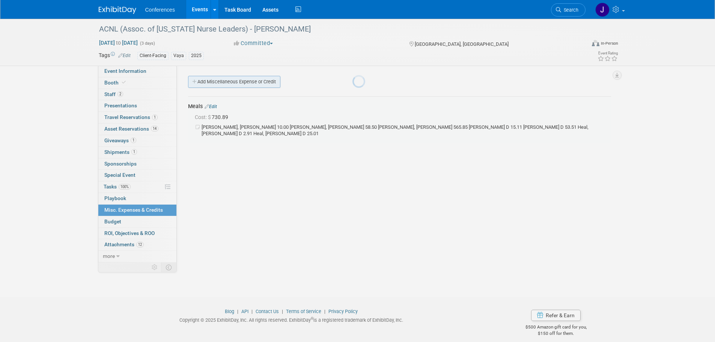
scroll to position [8, 0]
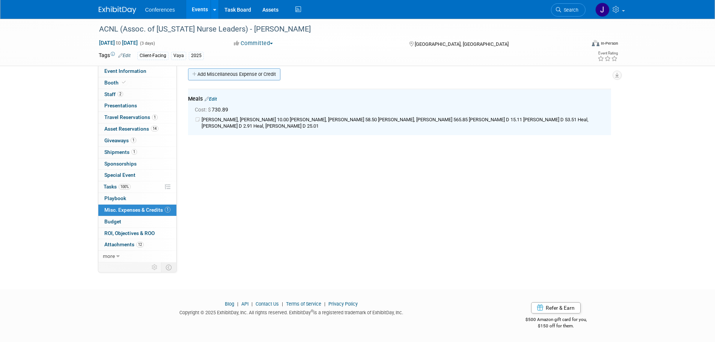
click at [251, 73] on link "Add Miscellaneous Expense or Credit" at bounding box center [234, 74] width 92 height 12
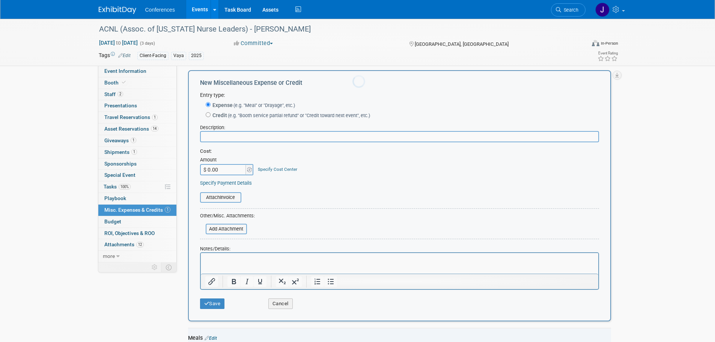
scroll to position [0, 0]
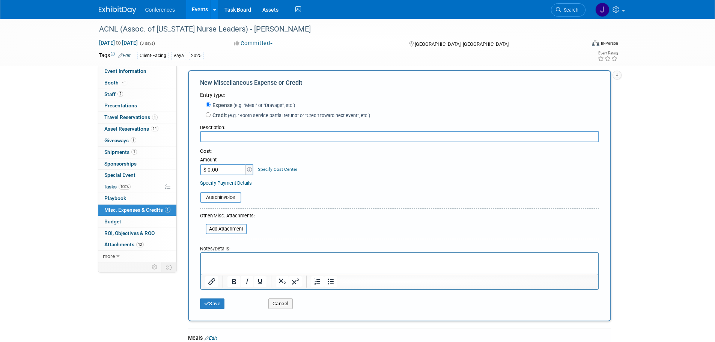
click at [233, 136] on input "text" at bounding box center [399, 136] width 399 height 11
type input "P"
type input "Car usage"
type input "$ 135.80"
click at [279, 171] on link "Specify Cost Center" at bounding box center [277, 169] width 39 height 5
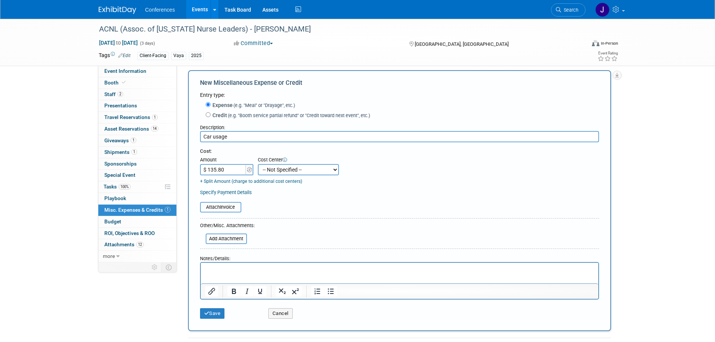
click at [279, 171] on select "-- Not Specified -- Aya Education Aya Healthcare Aya Locums Bespoke Corporate D…" at bounding box center [298, 169] width 81 height 11
select select "18965876"
click at [258, 164] on select "-- Not Specified -- Aya Education Aya Healthcare Aya Locums Bespoke Corporate D…" at bounding box center [298, 169] width 81 height 11
click at [259, 268] on p "Rich Text Area. Press ALT-0 for help." at bounding box center [399, 269] width 389 height 8
click at [214, 308] on div "Save" at bounding box center [228, 310] width 68 height 15
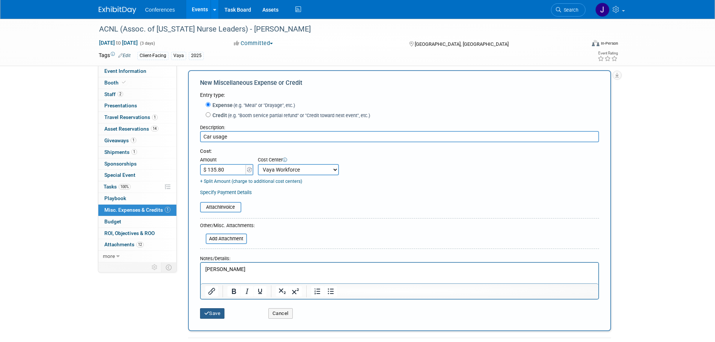
click at [214, 312] on button "Save" at bounding box center [212, 313] width 25 height 11
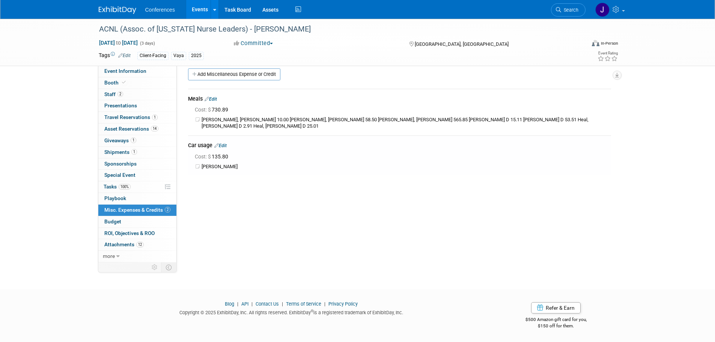
click at [215, 99] on link "Edit" at bounding box center [211, 98] width 12 height 5
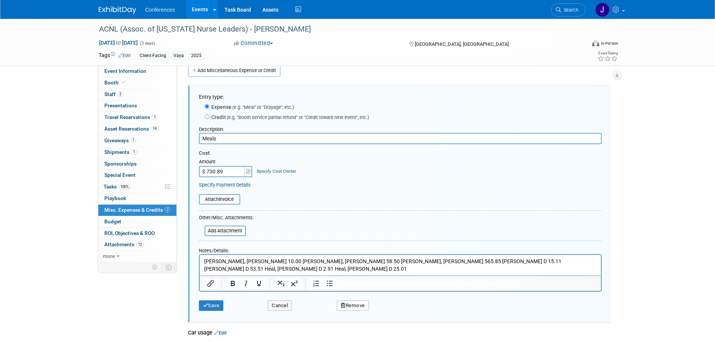
click at [262, 173] on link "Specify Cost Center" at bounding box center [276, 171] width 39 height 5
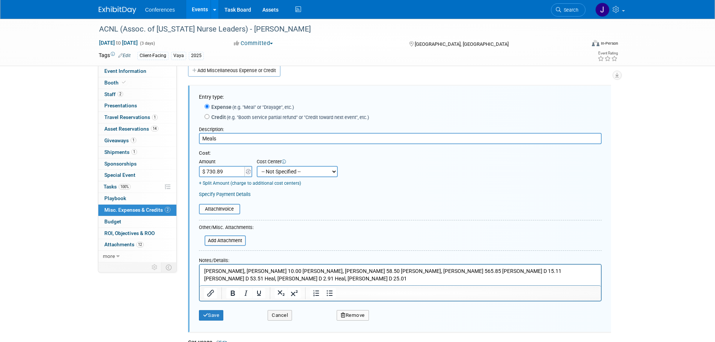
click at [267, 174] on select "-- Not Specified -- Aya Education Aya Healthcare Aya Locums Bespoke Corporate D…" at bounding box center [297, 171] width 81 height 11
select select "18965876"
click at [257, 166] on select "-- Not Specified -- Aya Education Aya Healthcare Aya Locums Bespoke Corporate D…" at bounding box center [297, 171] width 81 height 11
click at [207, 315] on icon "submit" at bounding box center [205, 315] width 5 height 5
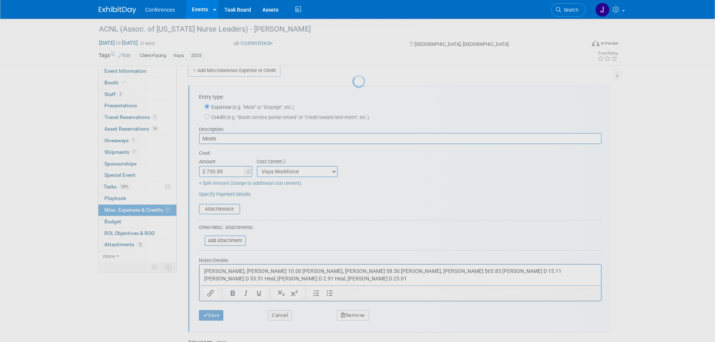
scroll to position [8, 0]
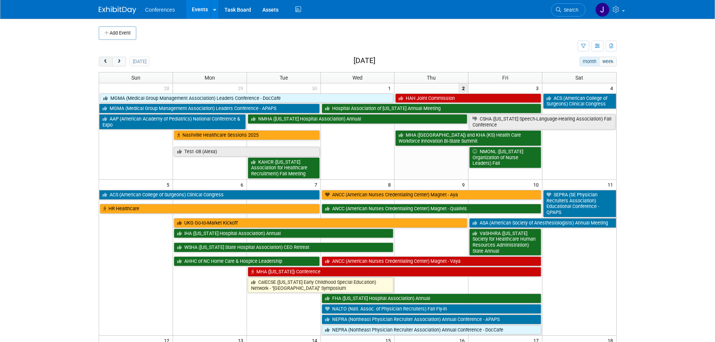
click at [111, 60] on button "prev" at bounding box center [106, 62] width 14 height 10
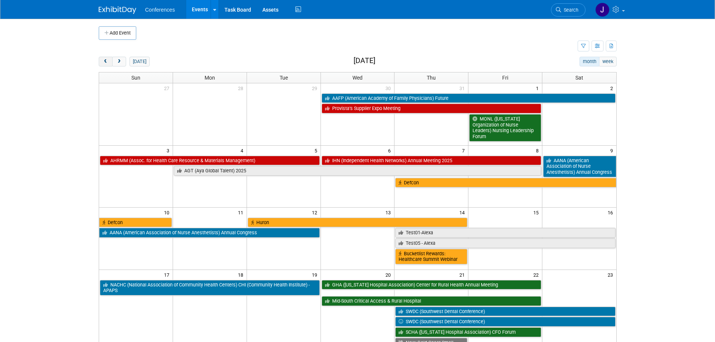
click at [111, 60] on button "prev" at bounding box center [106, 62] width 14 height 10
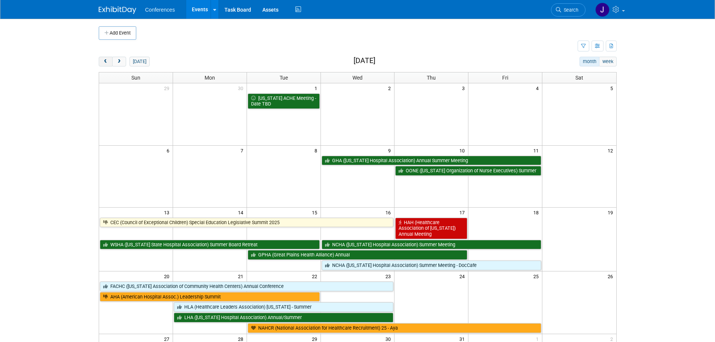
click at [111, 60] on button "prev" at bounding box center [106, 62] width 14 height 10
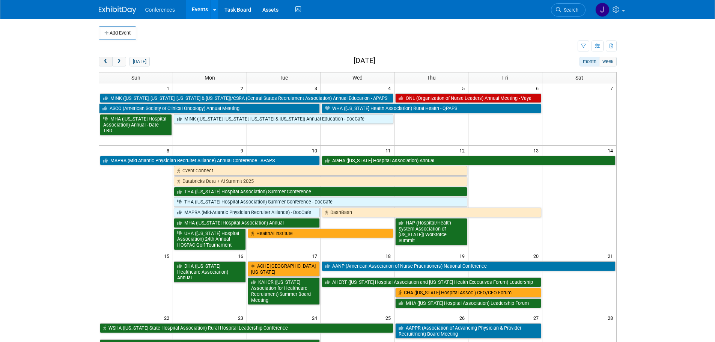
click at [111, 60] on button "prev" at bounding box center [106, 62] width 14 height 10
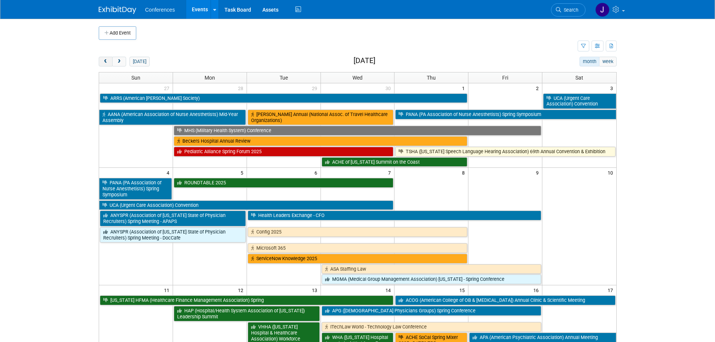
click at [111, 60] on button "prev" at bounding box center [106, 62] width 14 height 10
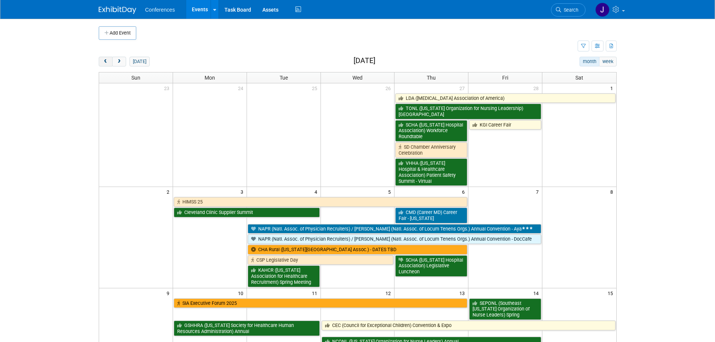
click at [111, 60] on button "prev" at bounding box center [106, 62] width 14 height 10
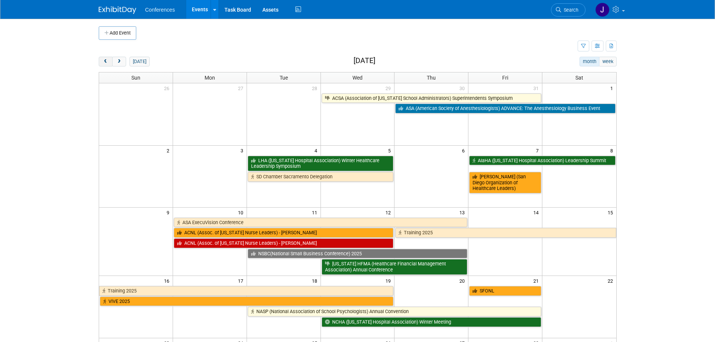
click at [111, 60] on button "prev" at bounding box center [106, 62] width 14 height 10
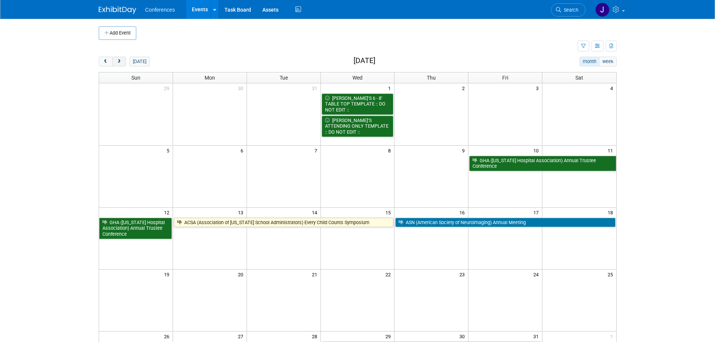
click at [119, 57] on button "next" at bounding box center [119, 62] width 14 height 10
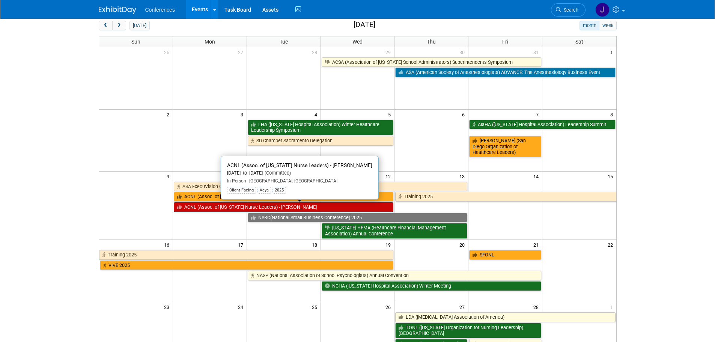
scroll to position [37, 0]
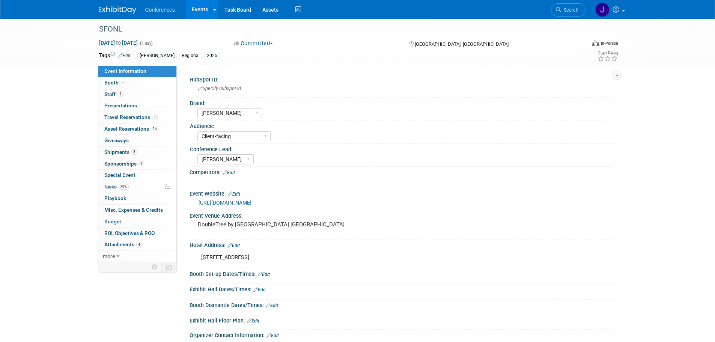
select select "[PERSON_NAME]"
select select "Client-facing"
select select "[PERSON_NAME]"
click at [119, 119] on span "Travel Reservations 1" at bounding box center [130, 117] width 53 height 6
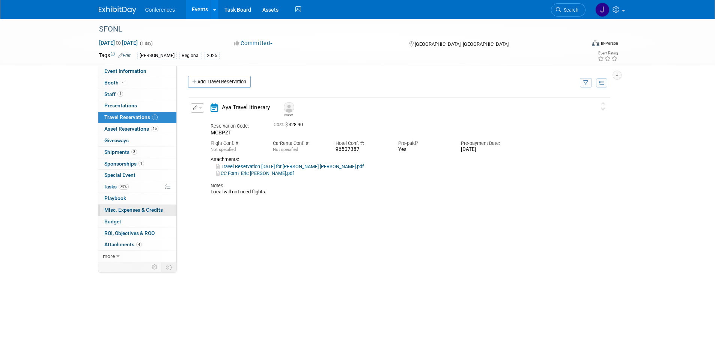
click at [119, 207] on span "Misc. Expenses & Credits 0" at bounding box center [133, 210] width 59 height 6
